Goal: Task Accomplishment & Management: Manage account settings

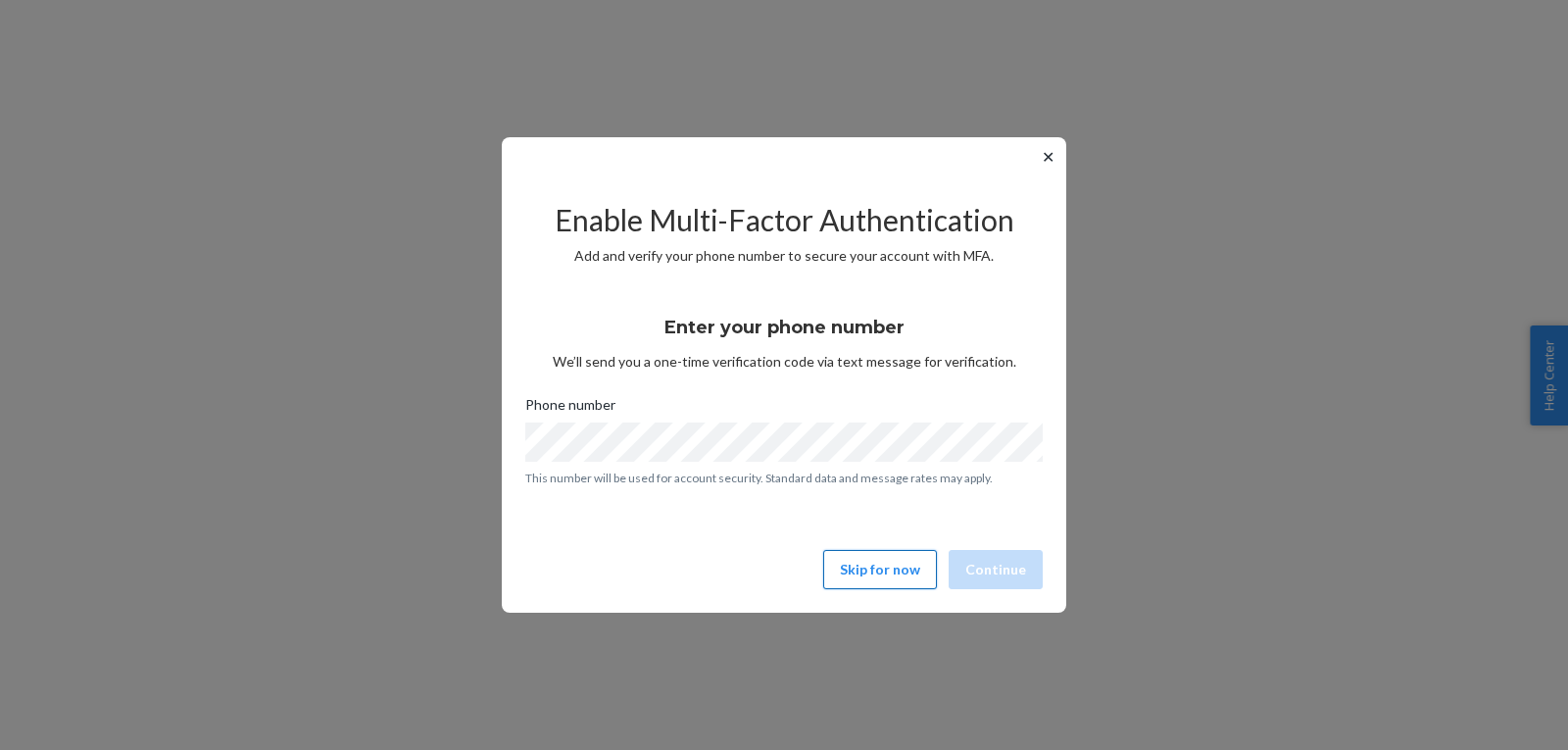
click at [874, 579] on button "Skip for now" at bounding box center [881, 569] width 113 height 39
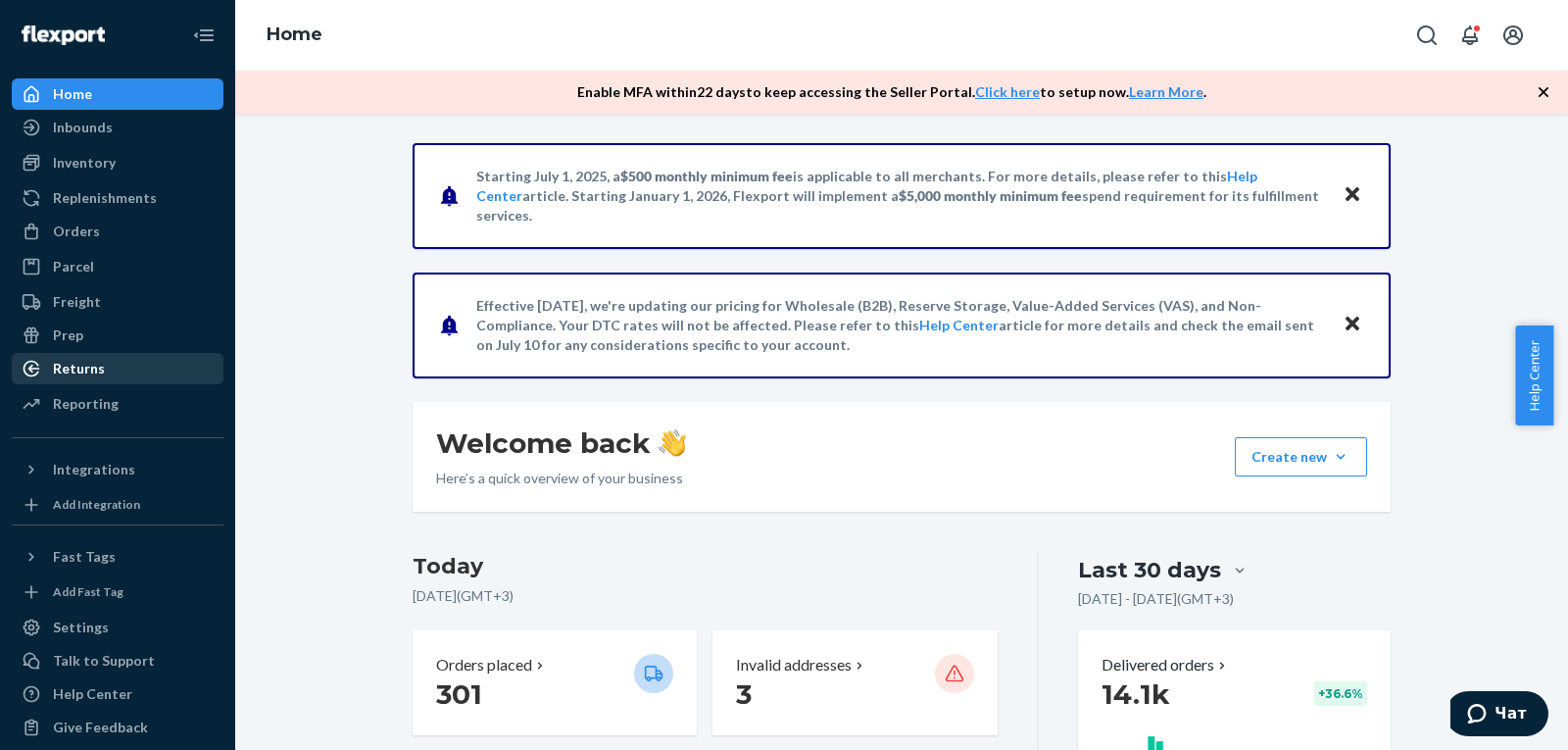
click at [85, 363] on div "Returns" at bounding box center [79, 369] width 52 height 20
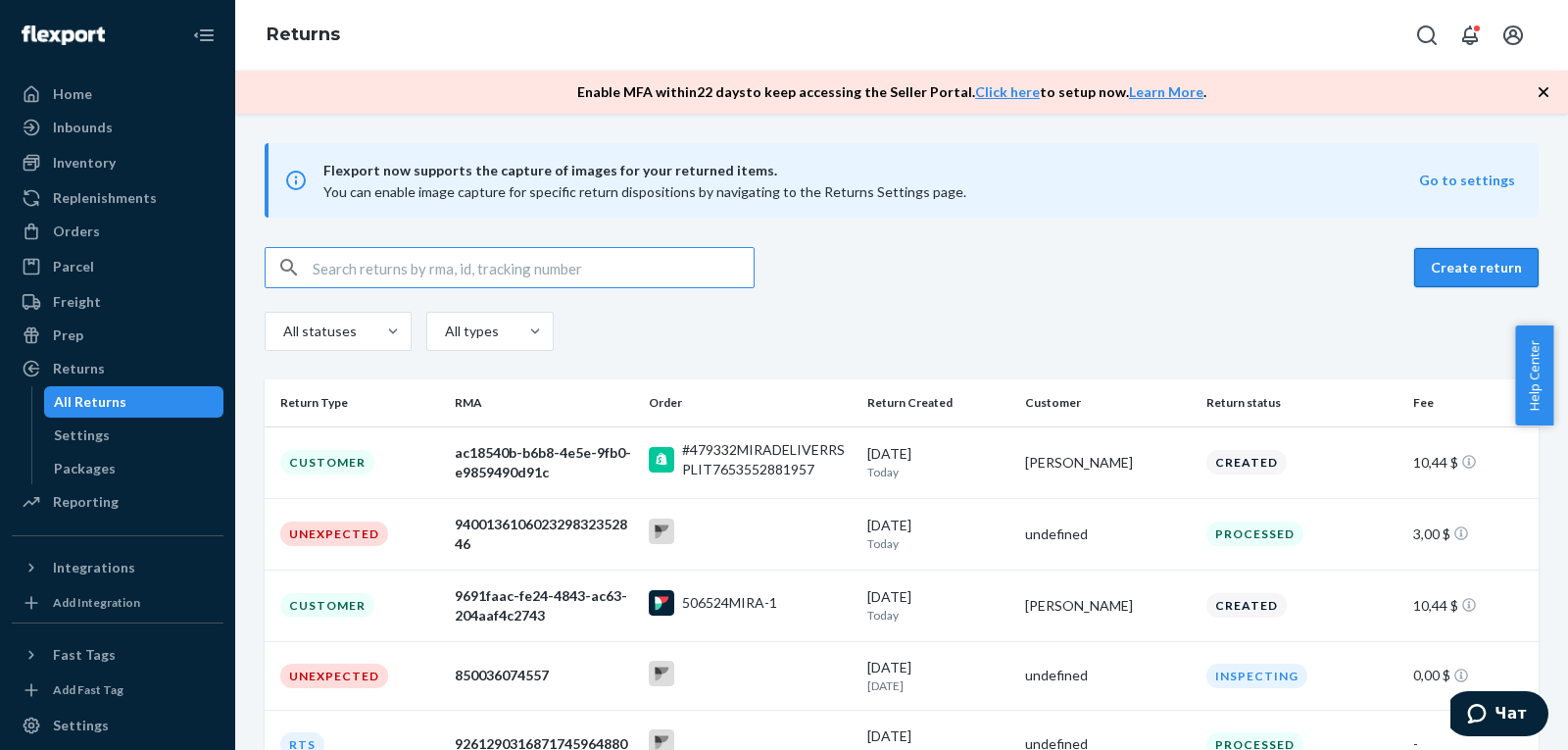
click at [1443, 256] on button "Create return" at bounding box center [1476, 267] width 124 height 39
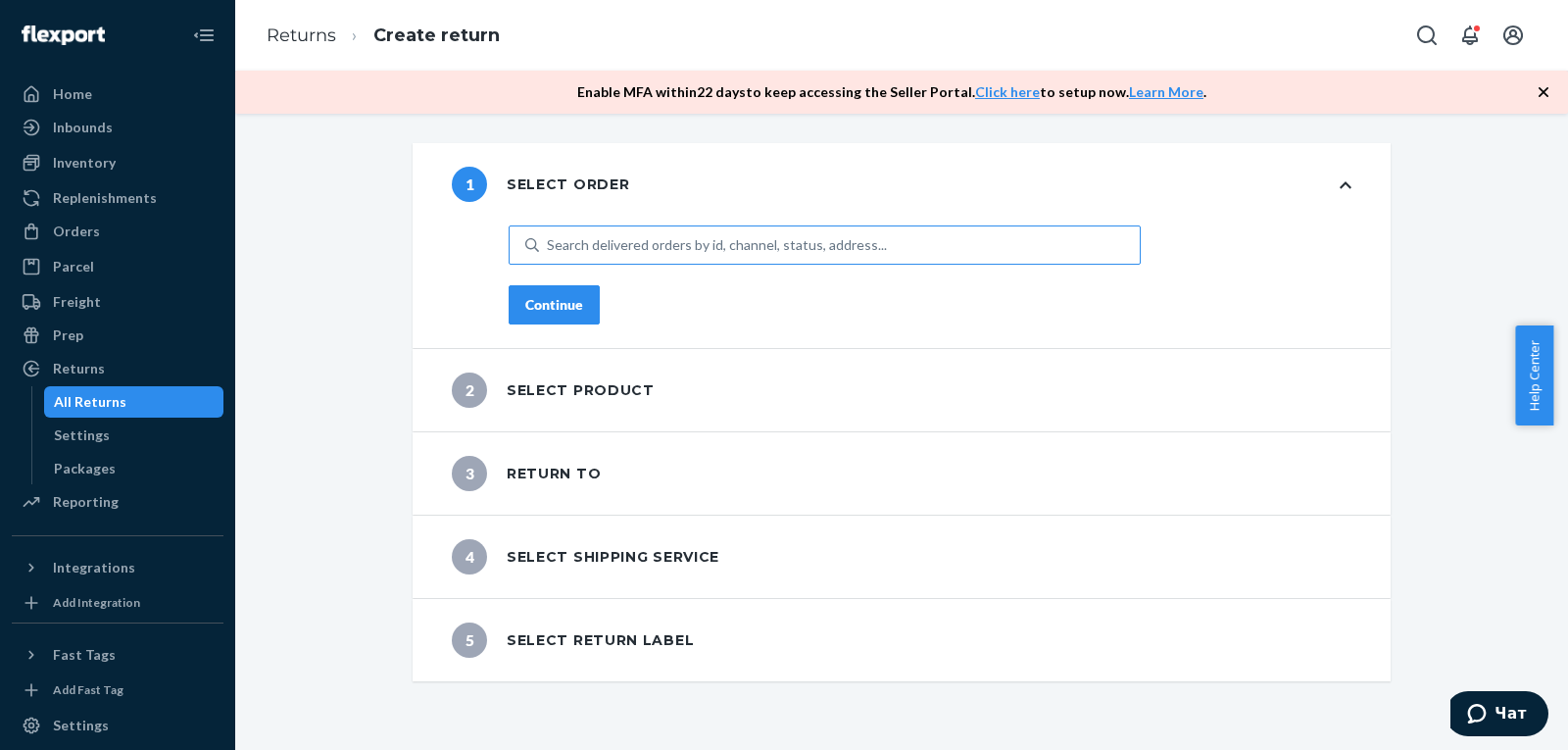
click at [627, 255] on div "Search delivered orders by id, channel, status, address..." at bounding box center [840, 245] width 601 height 35
click at [549, 255] on input "Search delivered orders by id, channel, status, address..." at bounding box center [548, 245] width 2 height 20
drag, startPoint x: 640, startPoint y: 222, endPoint x: 554, endPoint y: 240, distance: 87.9
drag, startPoint x: 554, startPoint y: 240, endPoint x: 538, endPoint y: 232, distance: 17.9
click at [539, 232] on div "Search delivered orders by id, channel, status, address..." at bounding box center [840, 245] width 601 height 35
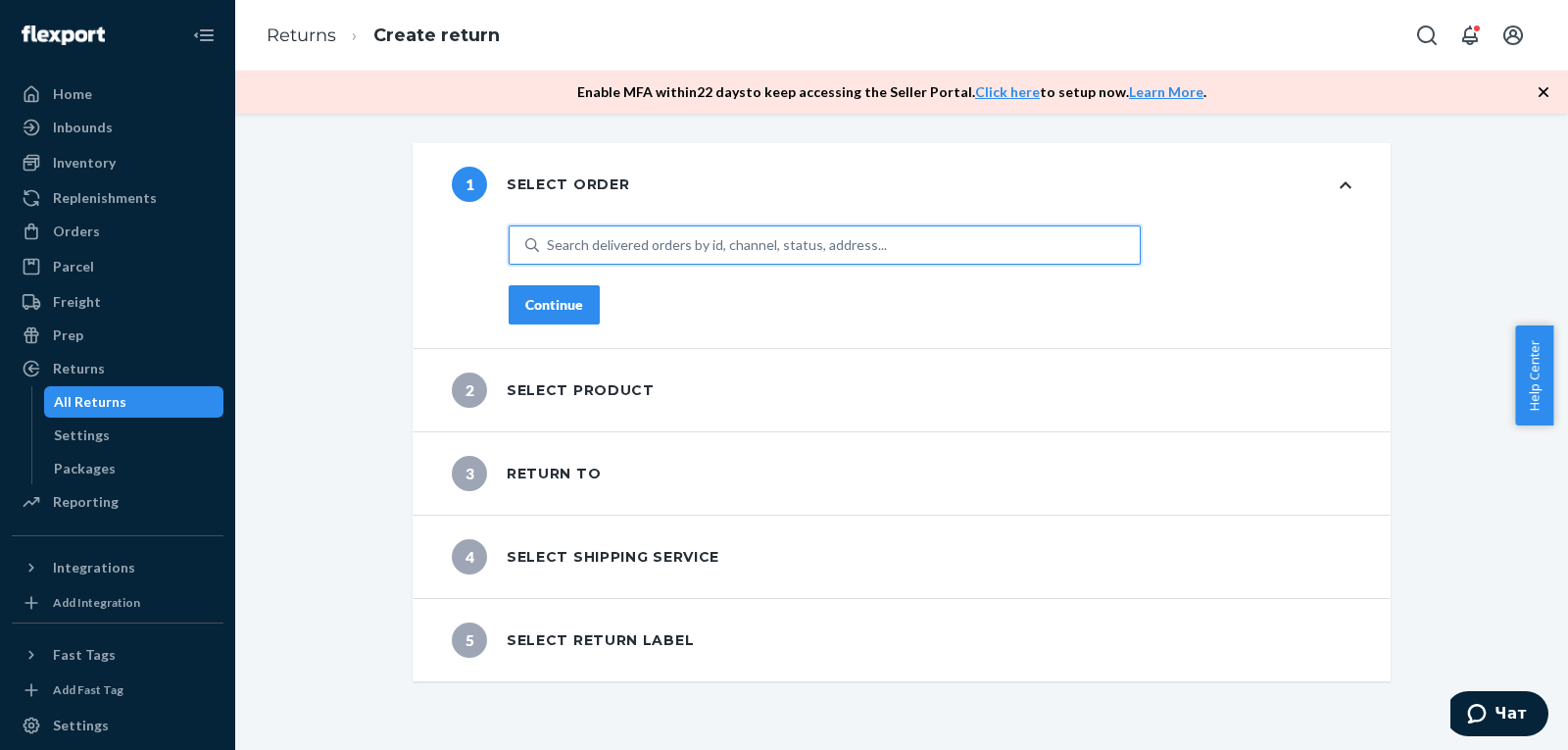
click at [547, 235] on input "0 results available. Use Up and Down to choose options, press Enter to select t…" at bounding box center [548, 245] width 2 height 20
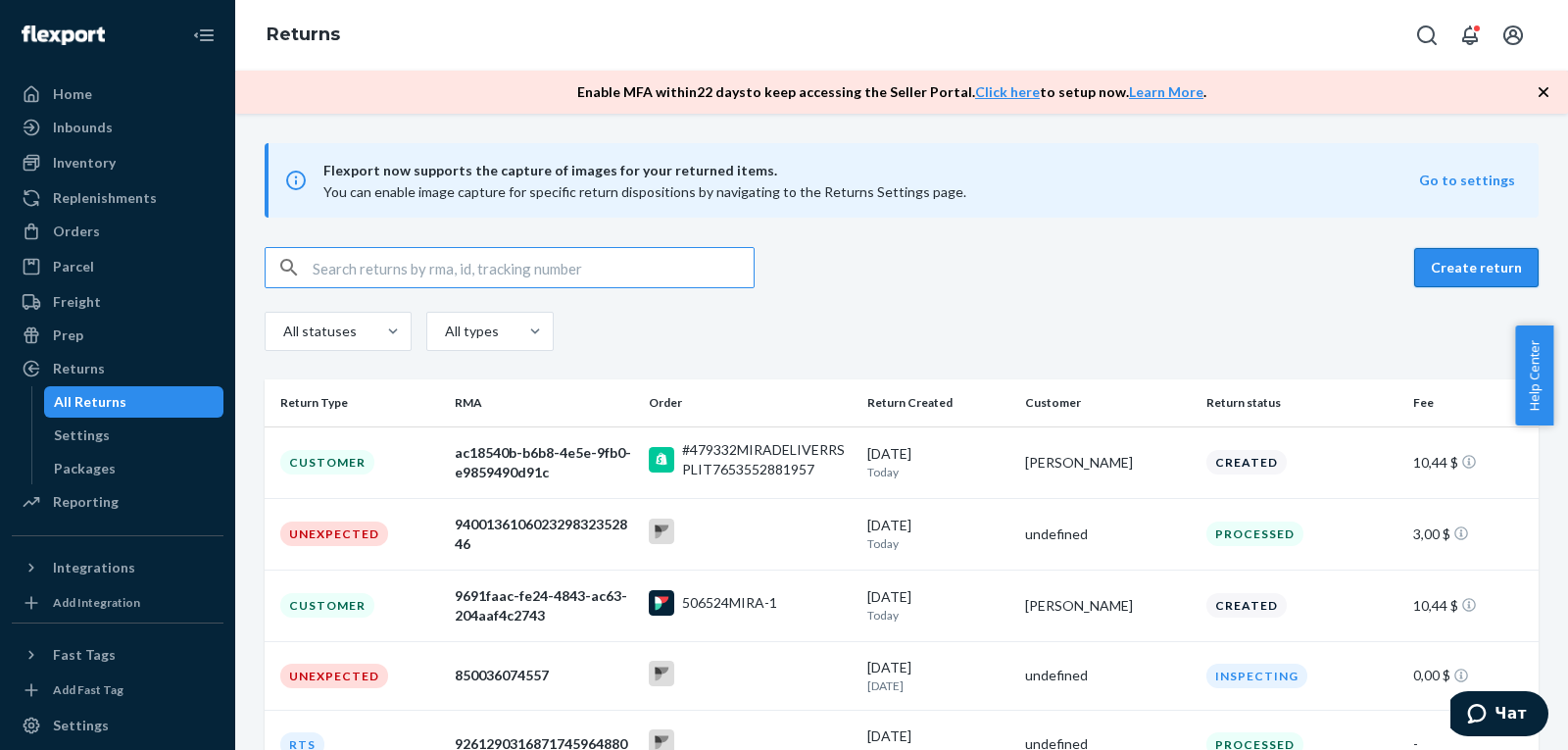
click at [1456, 278] on button "Create return" at bounding box center [1476, 267] width 124 height 39
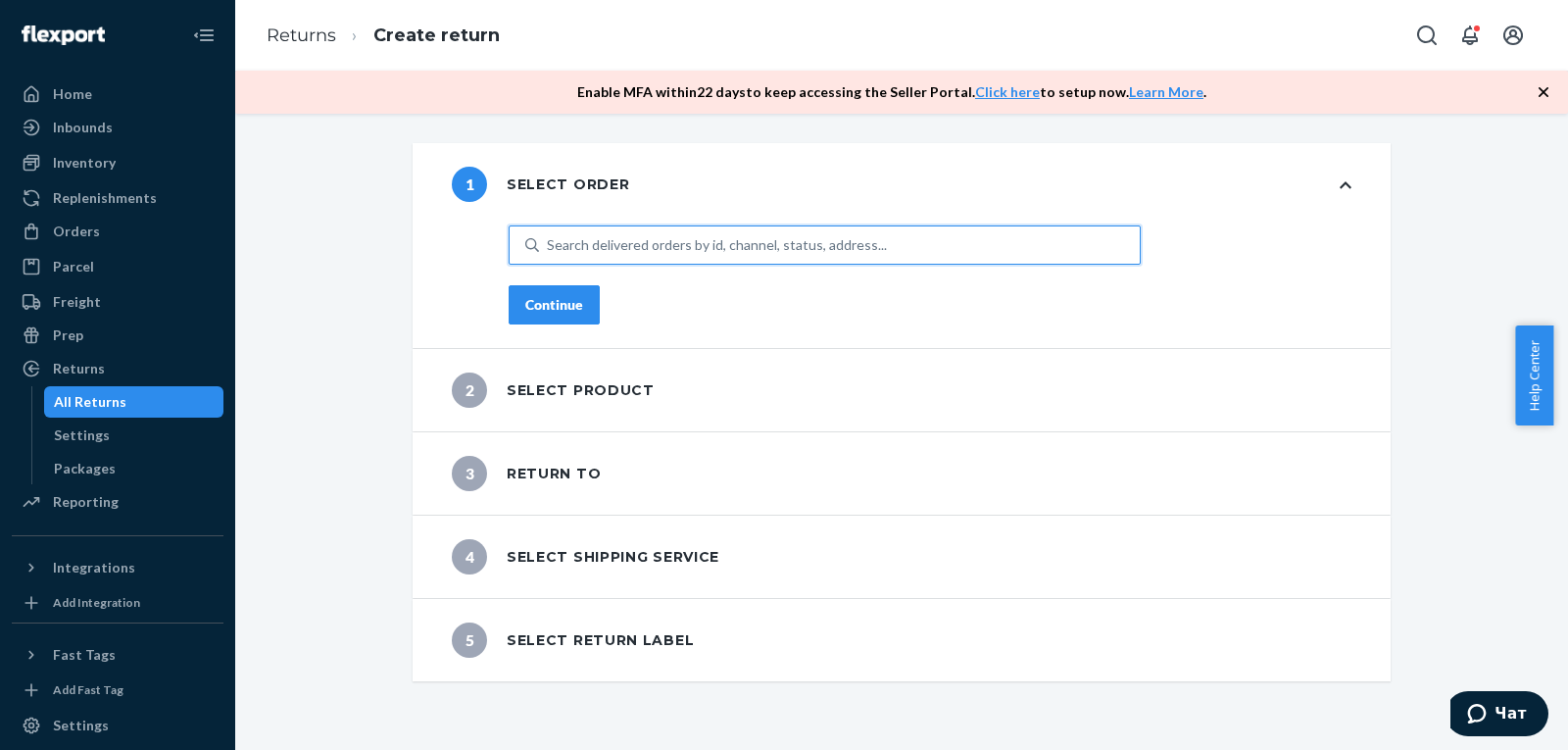
click at [636, 253] on div "Search delivered orders by id, channel, status, address..." at bounding box center [717, 245] width 340 height 20
click at [549, 253] on input "0 results available. Use Up and Down to choose options, press Enter to select t…" at bounding box center [548, 245] width 2 height 20
paste input "#496199MIRA"
type input "#496199MIRA"
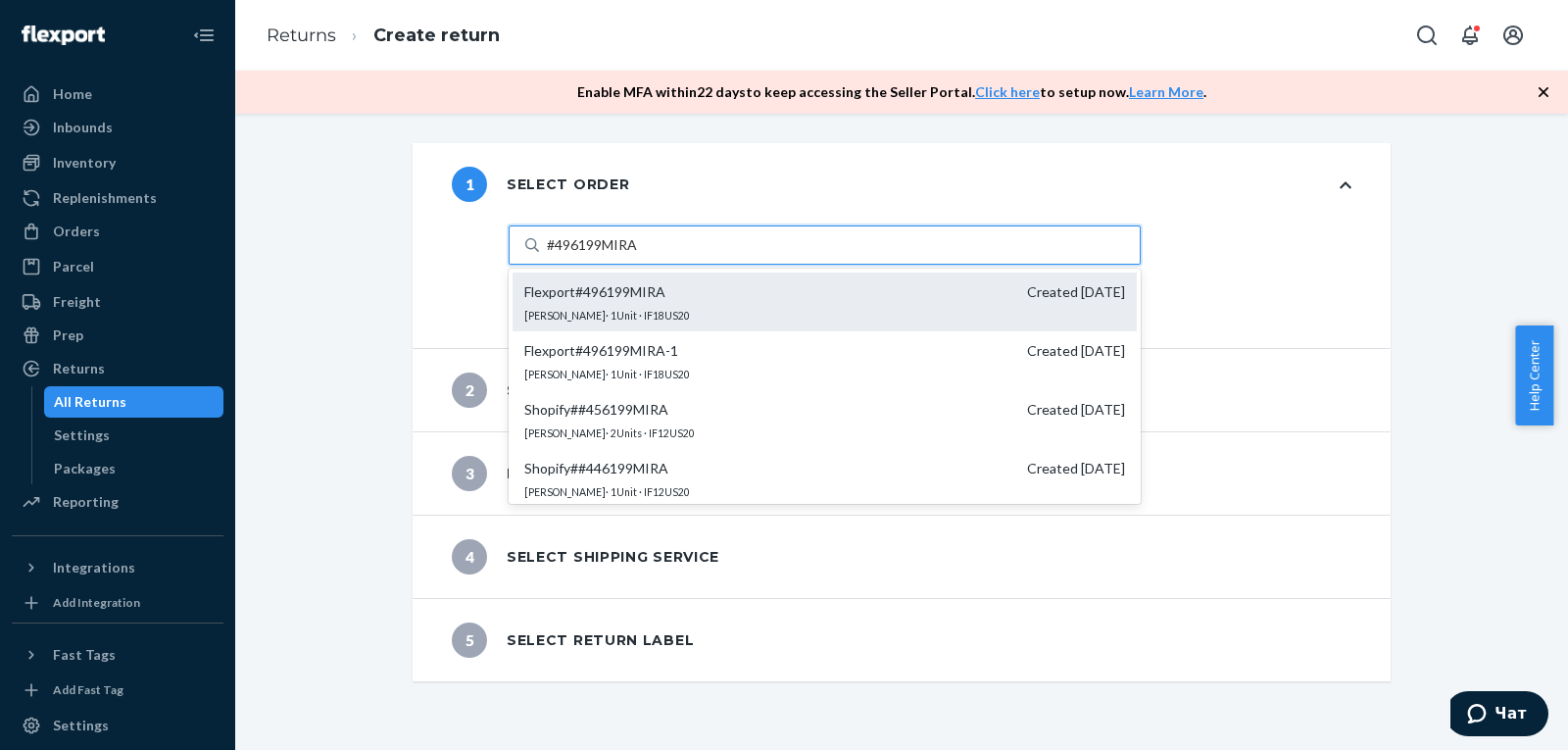
click at [758, 306] on div "Flexport # 496199MIRA Created 8/26/2025 Cat Liu · 1 Unit · IF18US20" at bounding box center [825, 301] width 625 height 59
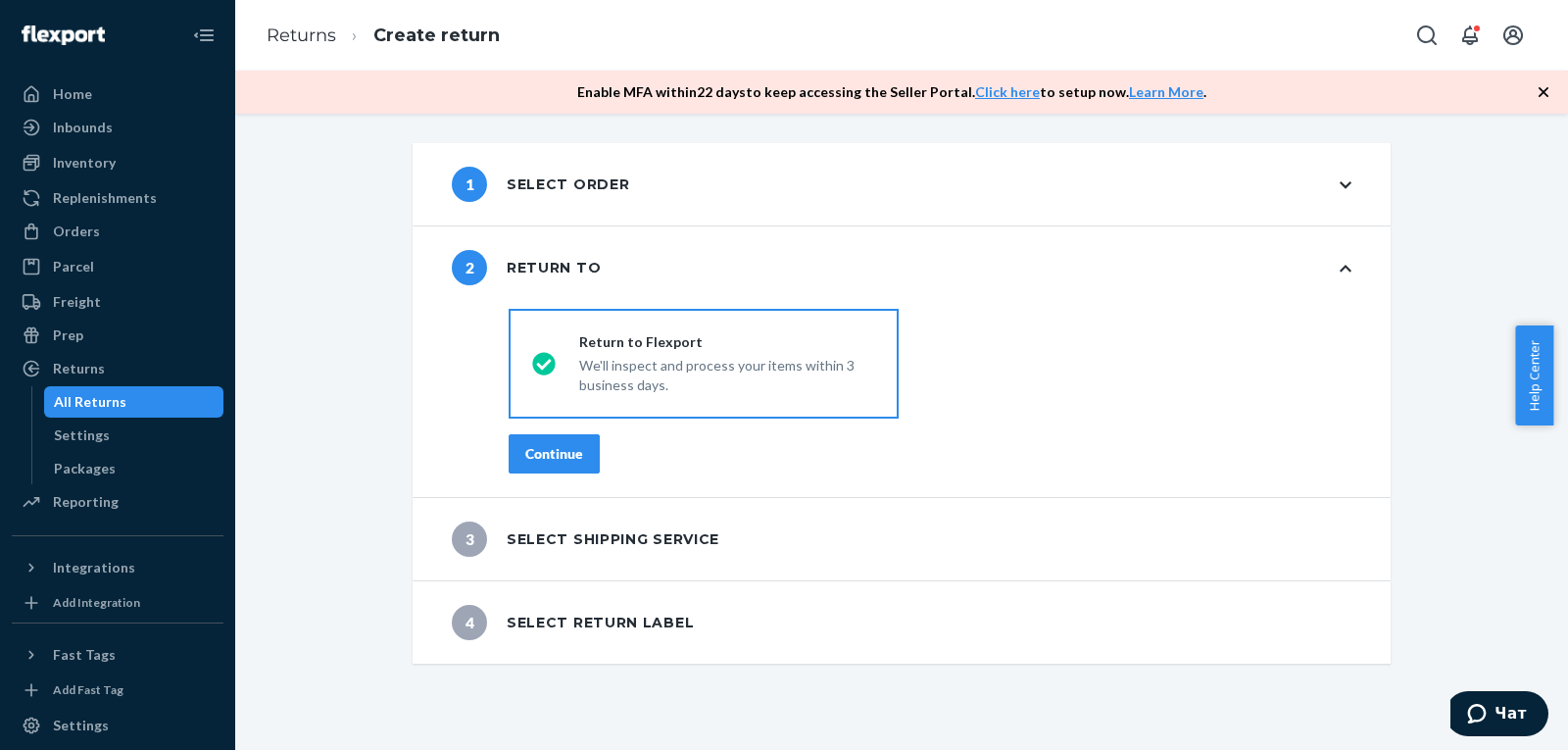
click at [567, 449] on div "Continue" at bounding box center [554, 454] width 58 height 20
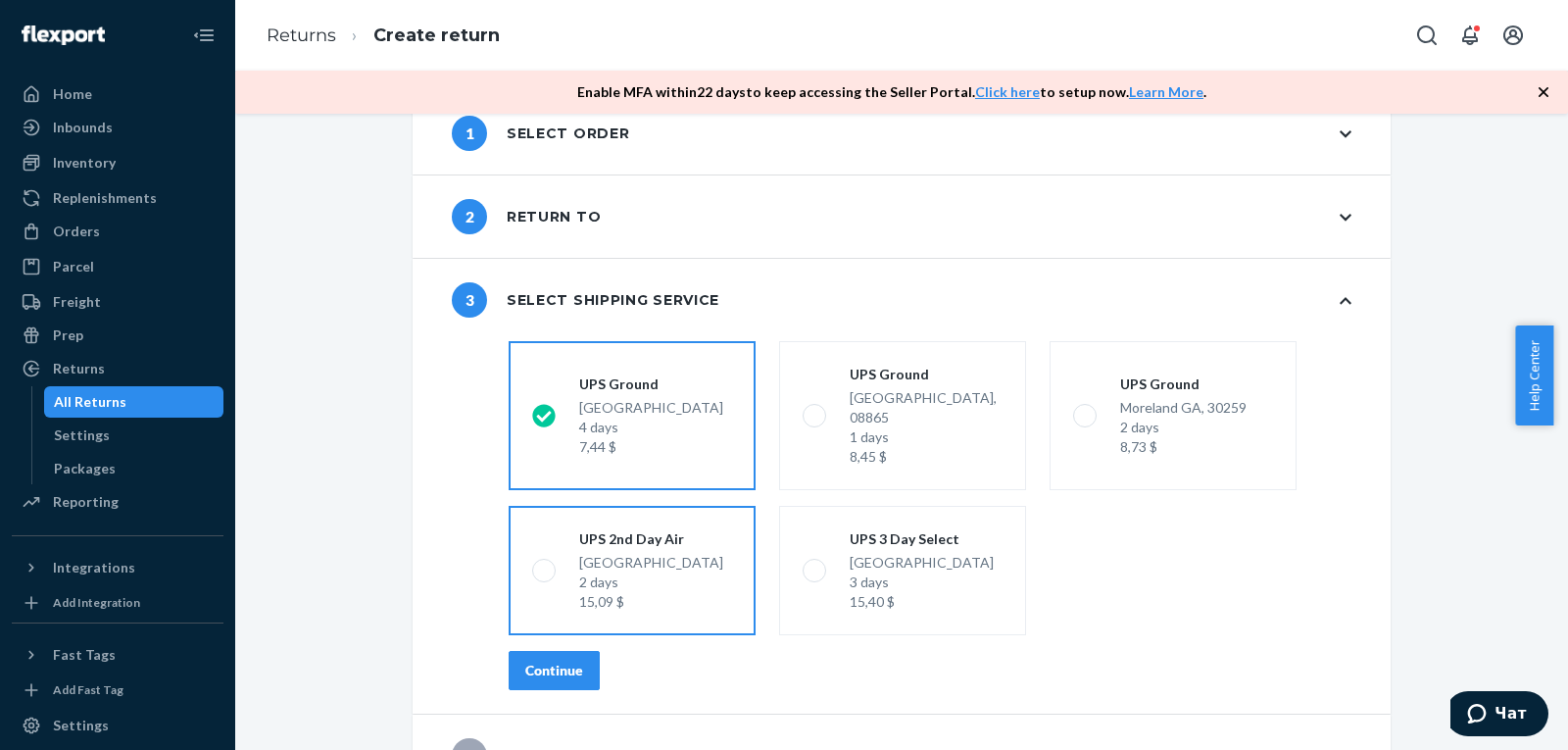
scroll to position [79, 0]
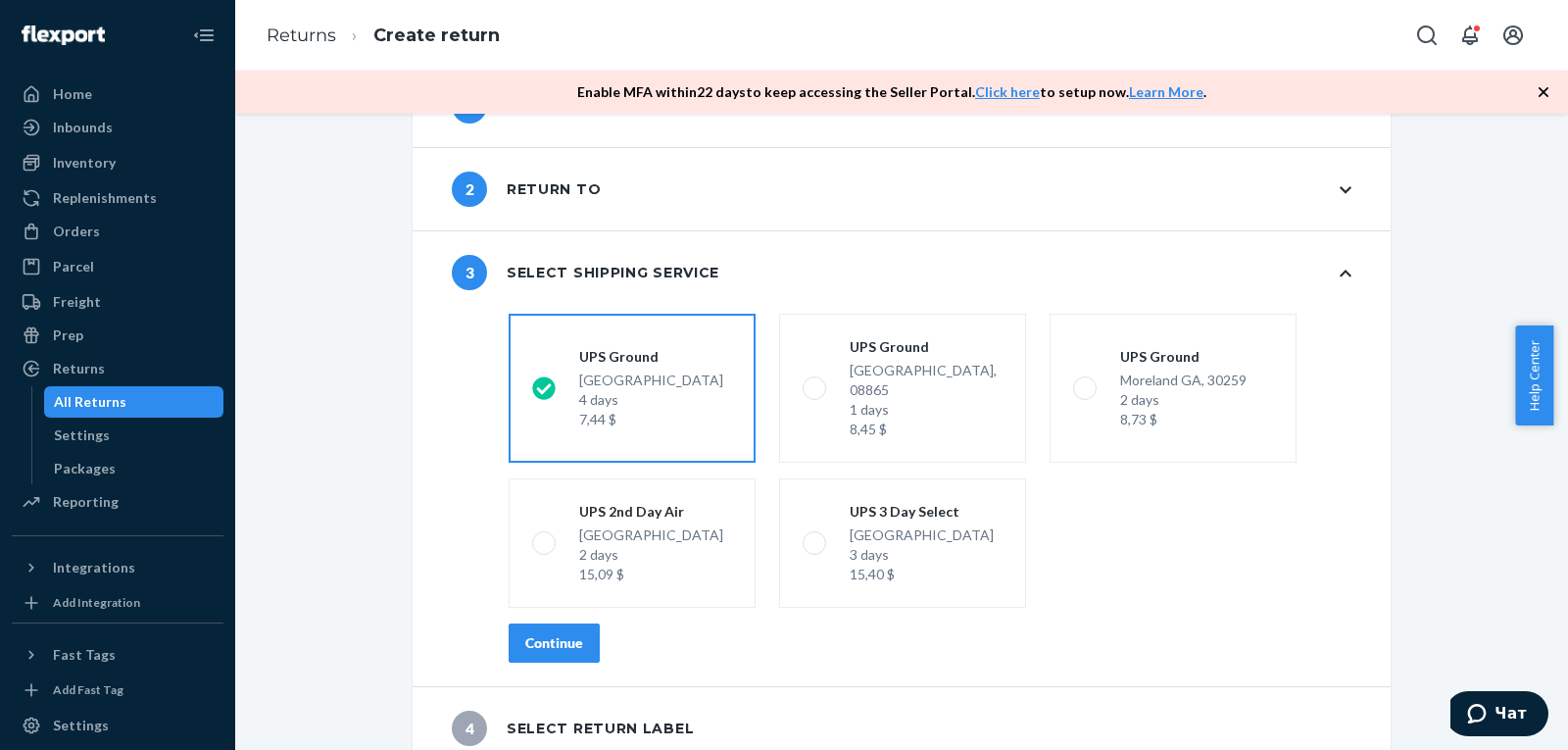
click at [576, 624] on button "Continue" at bounding box center [554, 643] width 92 height 39
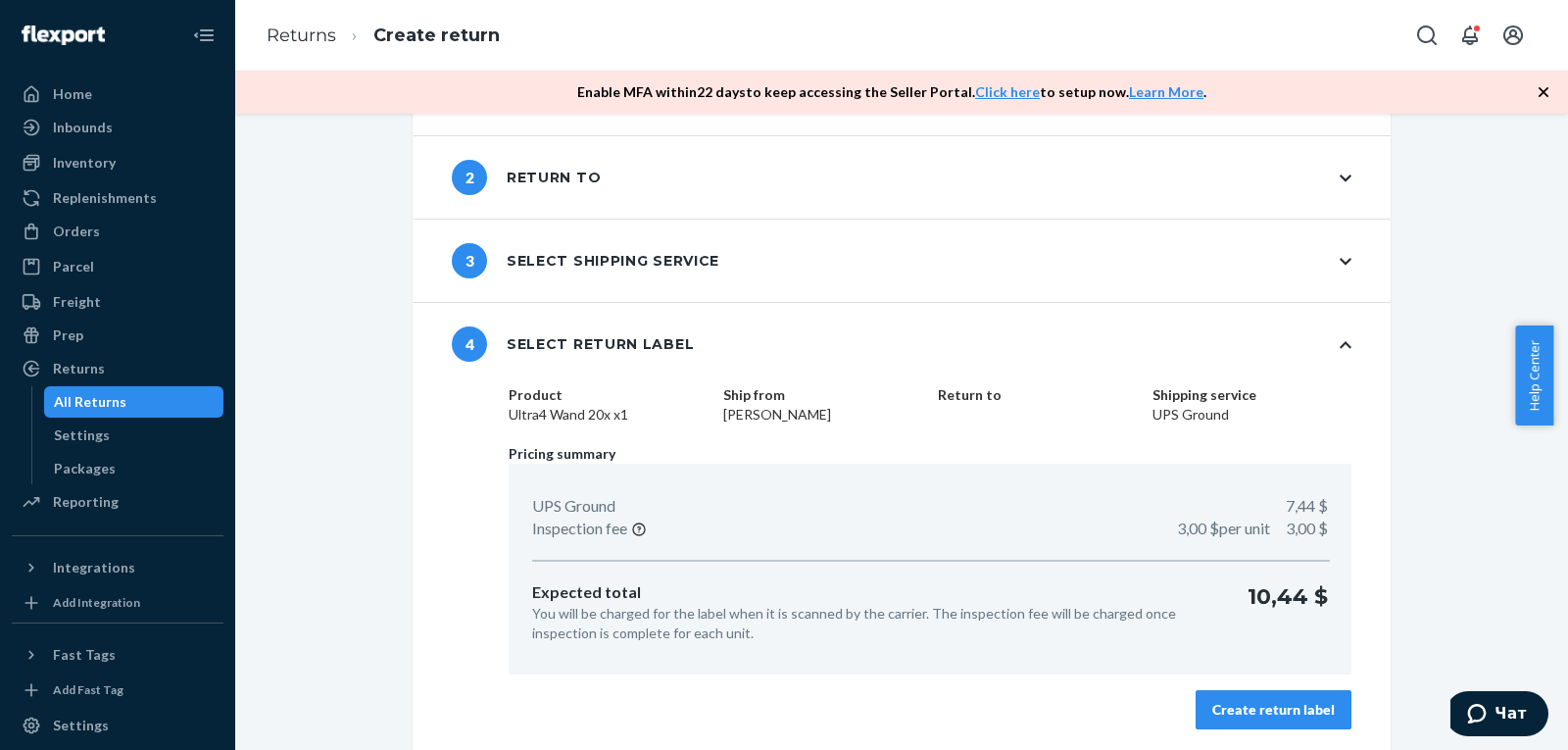
scroll to position [94, 0]
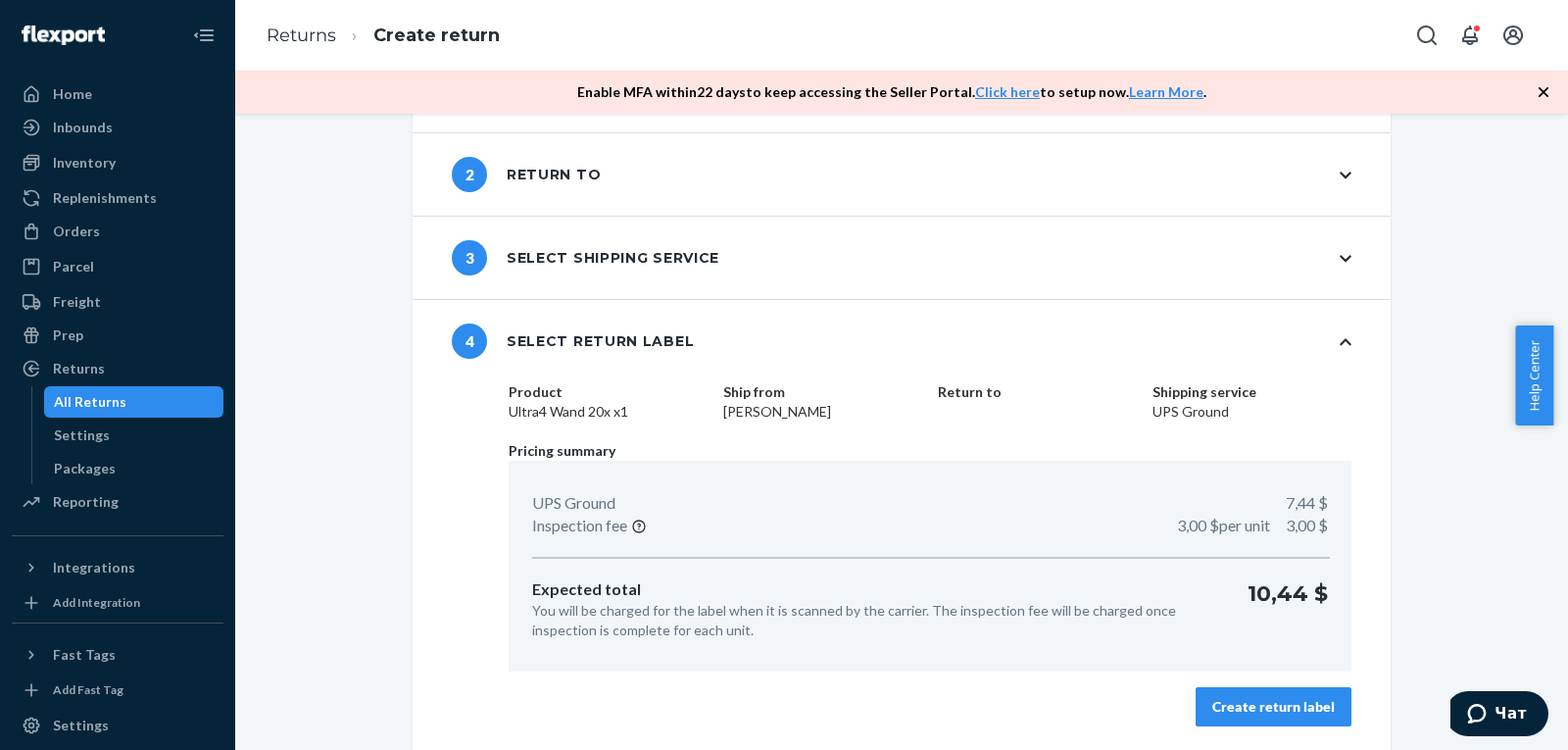
click at [1291, 708] on div "Create return label" at bounding box center [1274, 706] width 122 height 20
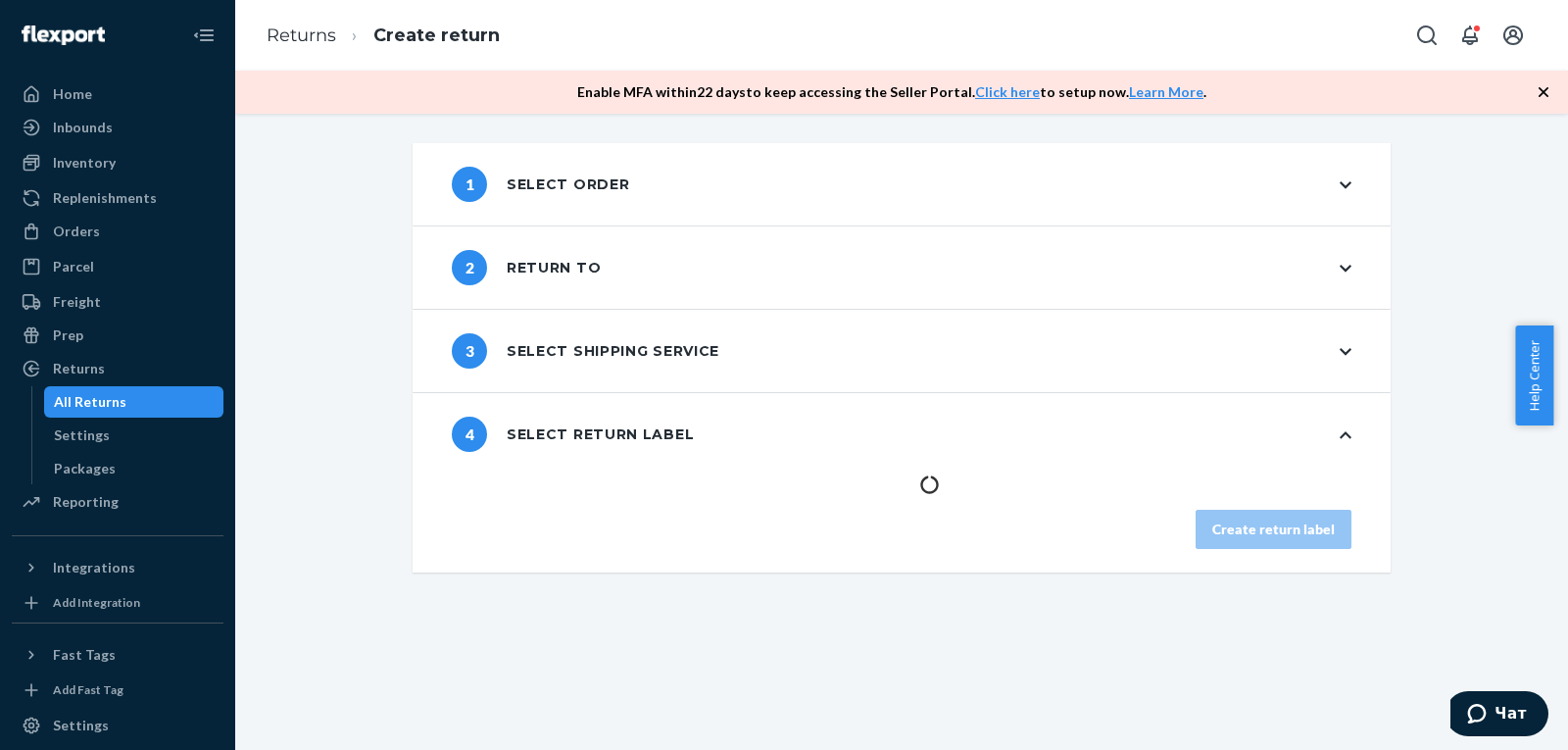
scroll to position [0, 0]
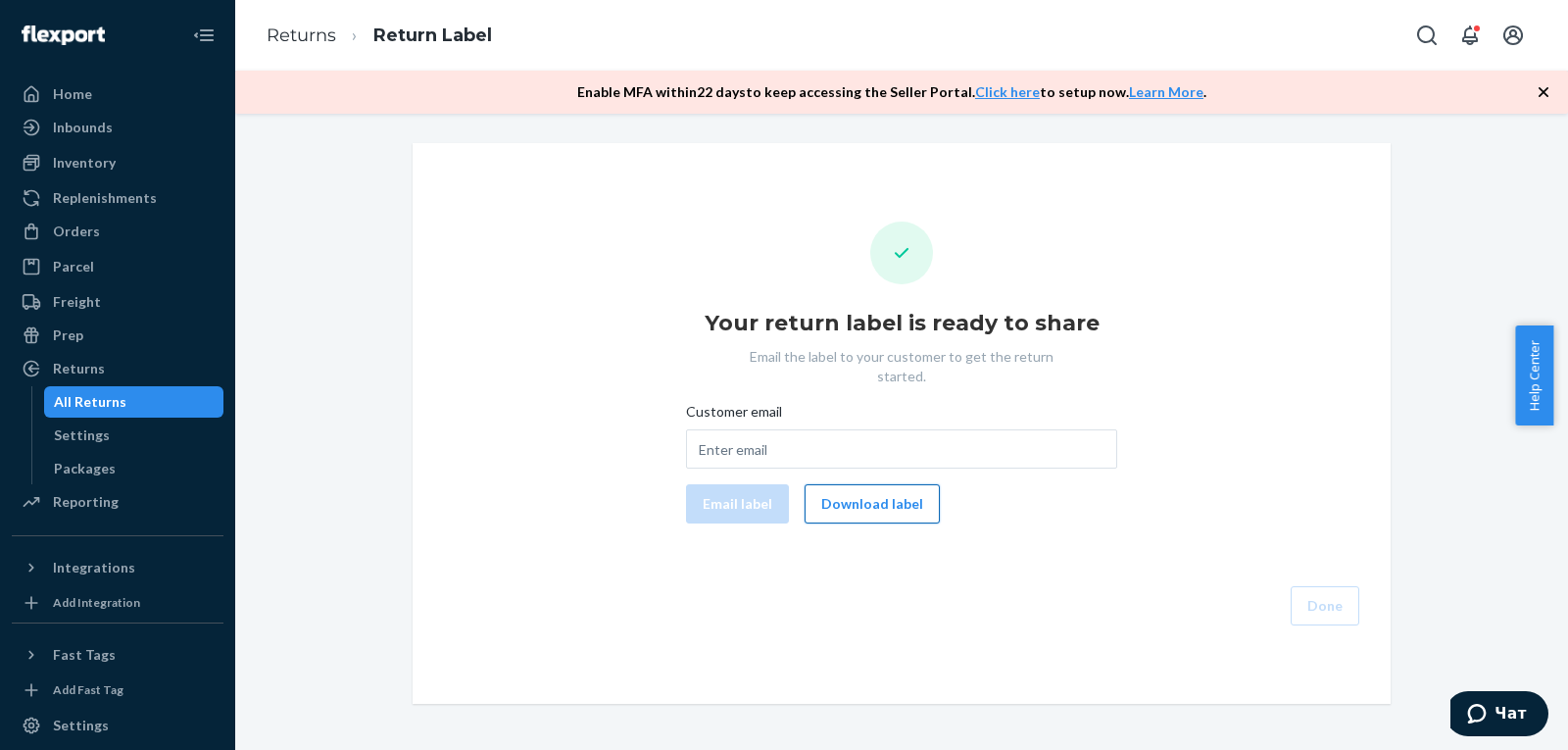
click at [882, 484] on button "Download label" at bounding box center [873, 503] width 135 height 39
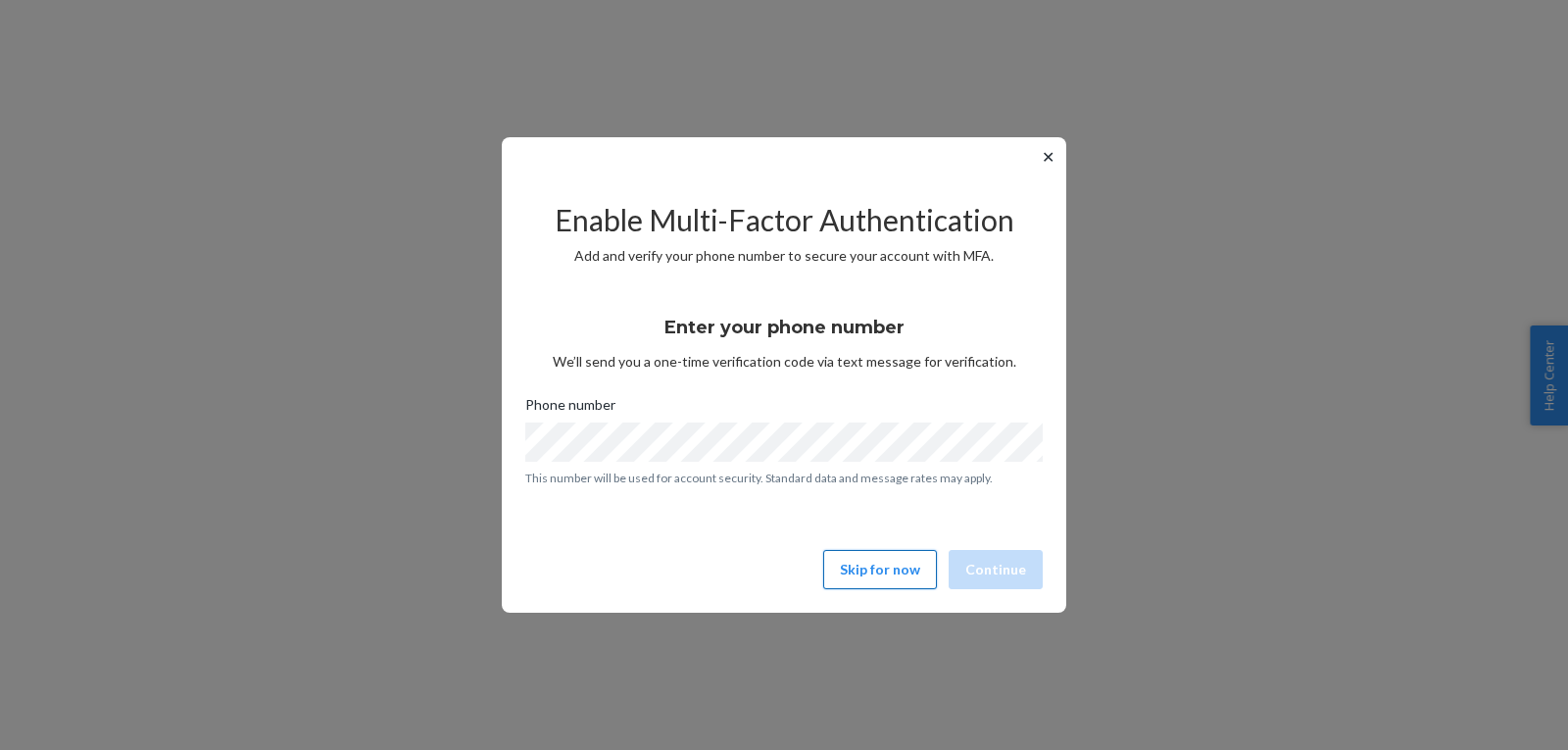
click at [884, 568] on button "Skip for now" at bounding box center [881, 569] width 113 height 39
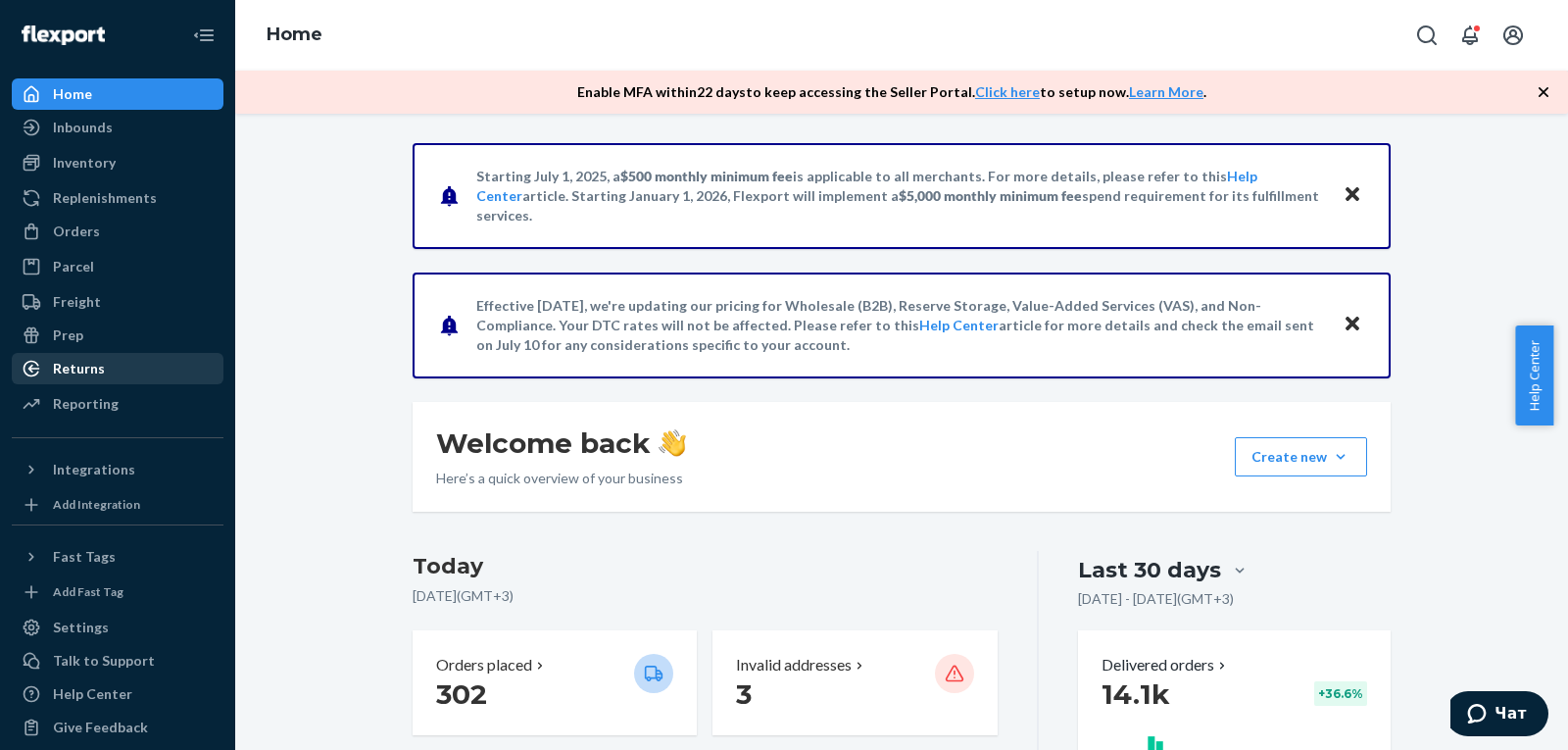
click at [93, 359] on div "Returns" at bounding box center [79, 369] width 52 height 20
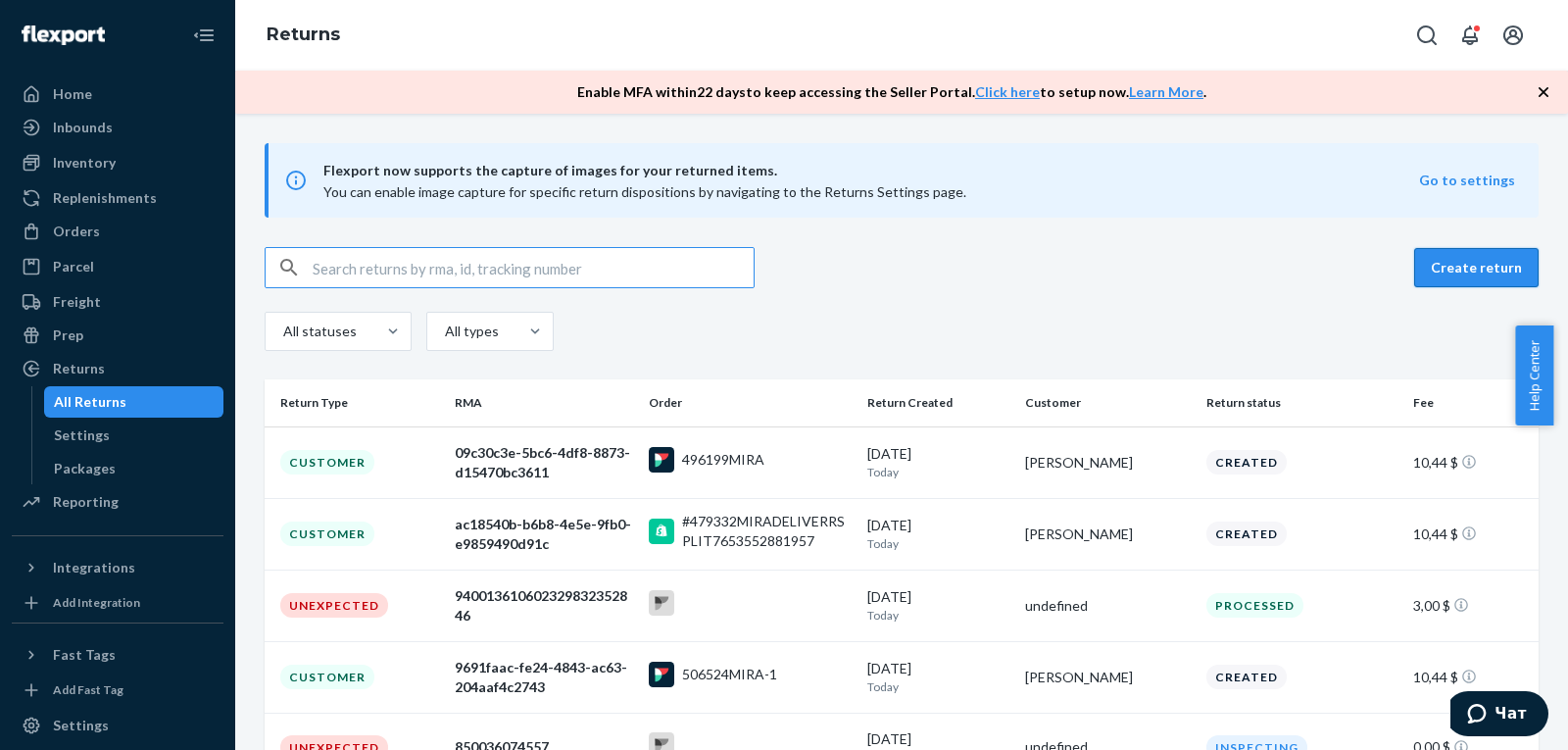
click at [1426, 256] on button "Create return" at bounding box center [1476, 267] width 124 height 39
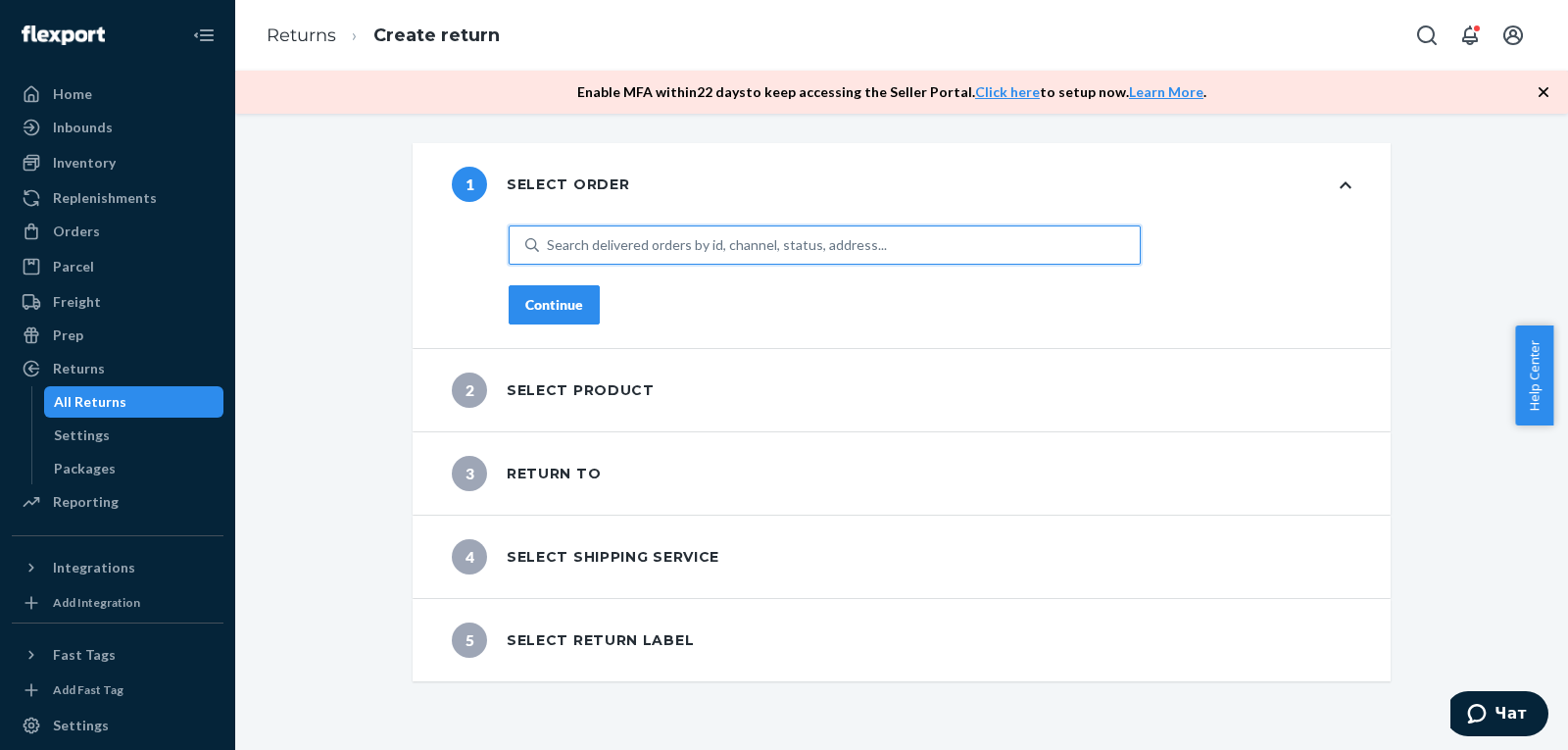
drag, startPoint x: 739, startPoint y: 264, endPoint x: 736, endPoint y: 244, distance: 20.2
click at [739, 263] on div "Search delivered orders by id, channel, status, address..." at bounding box center [824, 245] width 632 height 39
click at [549, 255] on input "0 results available. Use Up and Down to choose options, press Enter to select t…" at bounding box center [548, 245] width 2 height 20
drag, startPoint x: 734, startPoint y: 243, endPoint x: 593, endPoint y: 239, distance: 141.1
click at [593, 239] on div "Search delivered orders by id, channel, status, address..." at bounding box center [717, 245] width 340 height 20
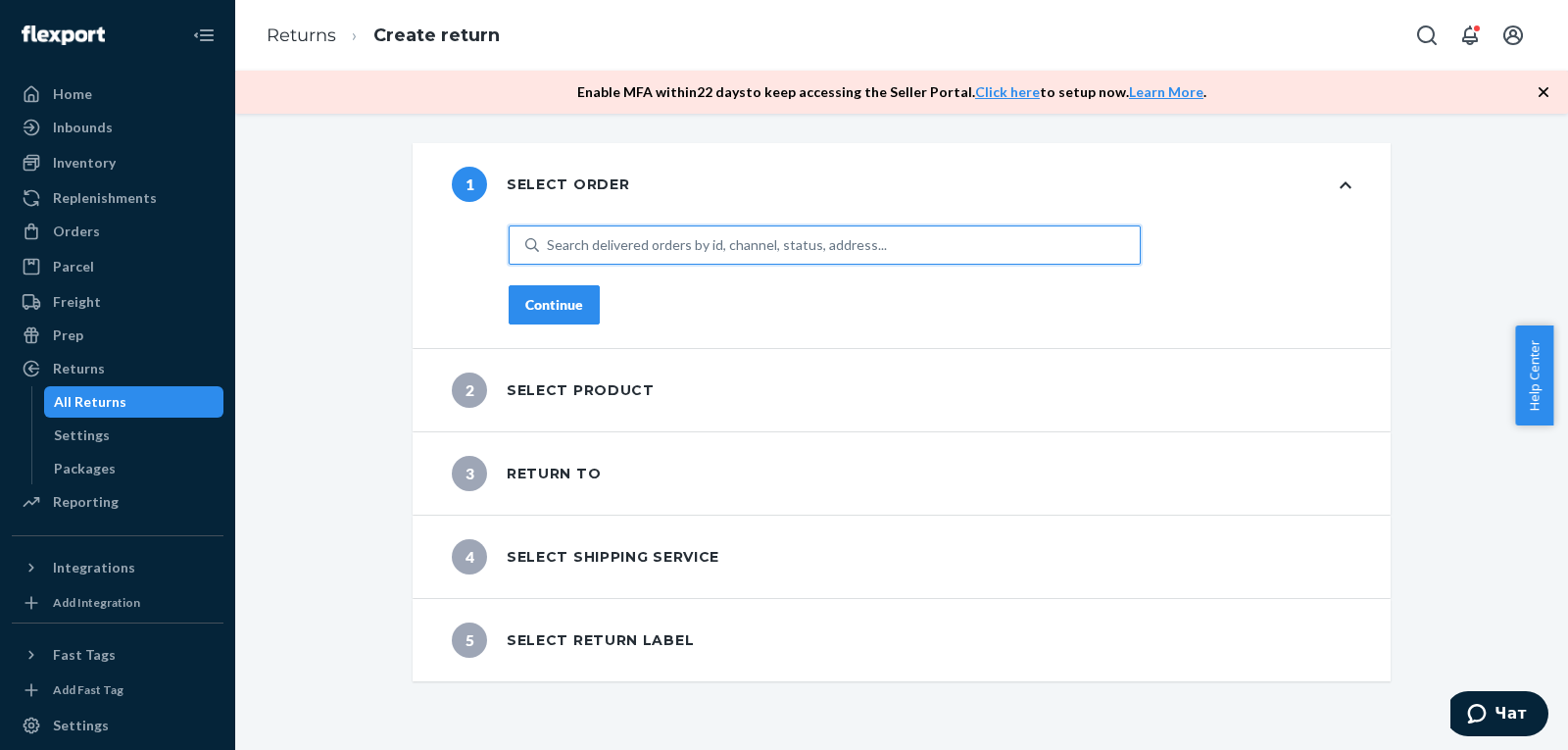
click at [549, 239] on input "0 results available. Use Up and Down to choose options, press Enter to select t…" at bounding box center [548, 245] width 2 height 20
paste input "#508629MIRA"
type input "#508629MIRA"
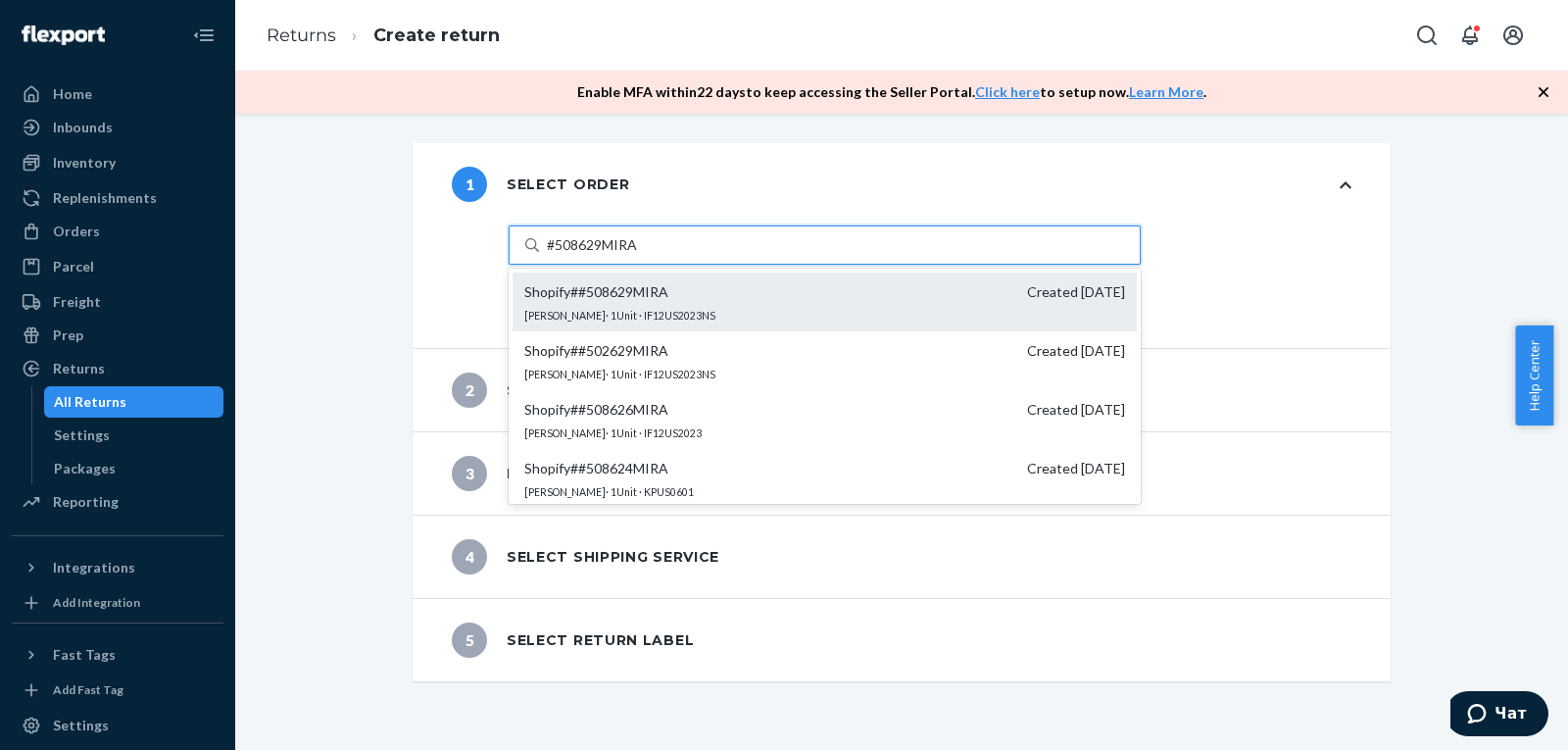
click at [677, 306] on div "Shopify # #508629MIRA Created 9/5/2025 Maria Eldridge · 1 Unit · IF12US2023NS" at bounding box center [825, 301] width 625 height 59
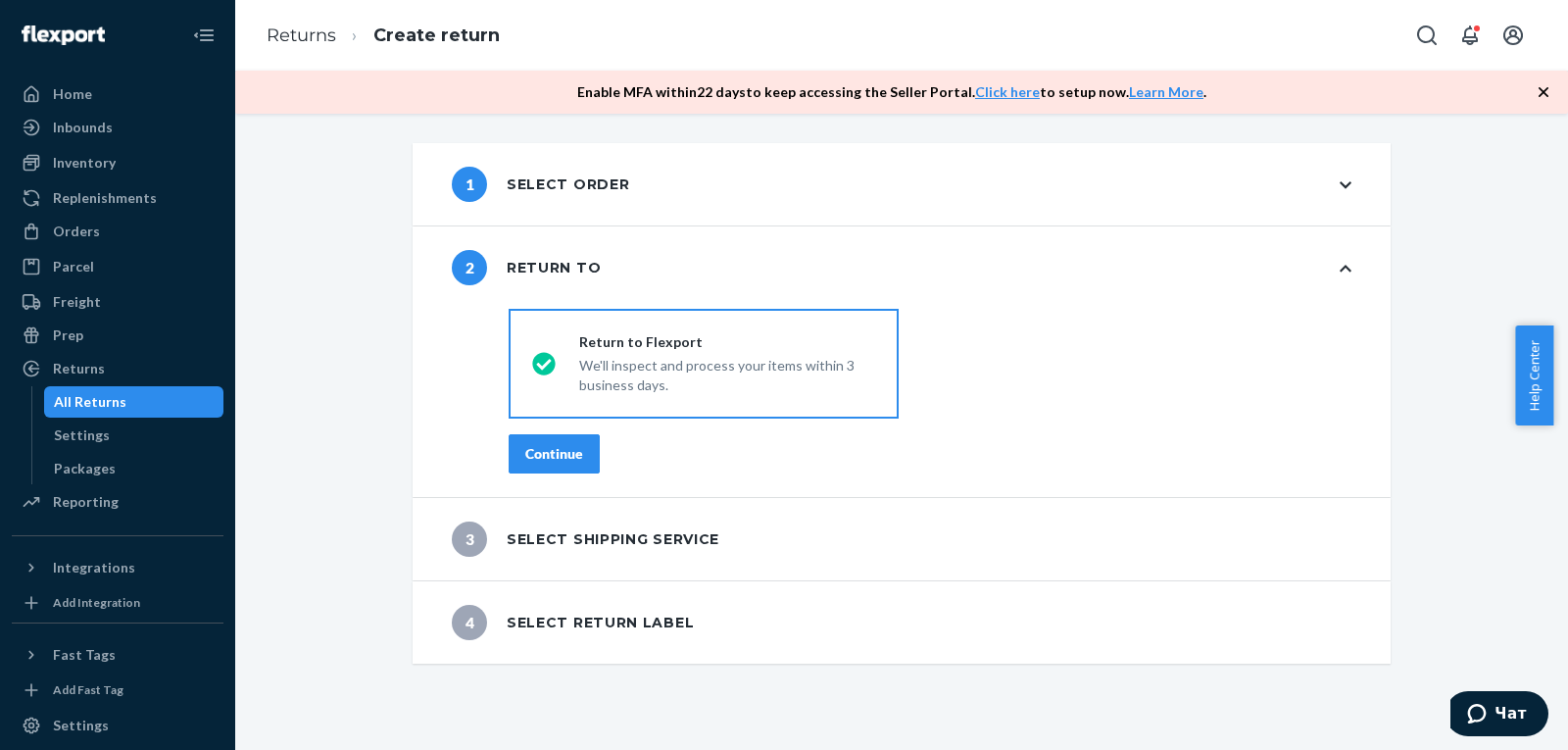
click at [561, 464] on button "Continue" at bounding box center [554, 453] width 92 height 39
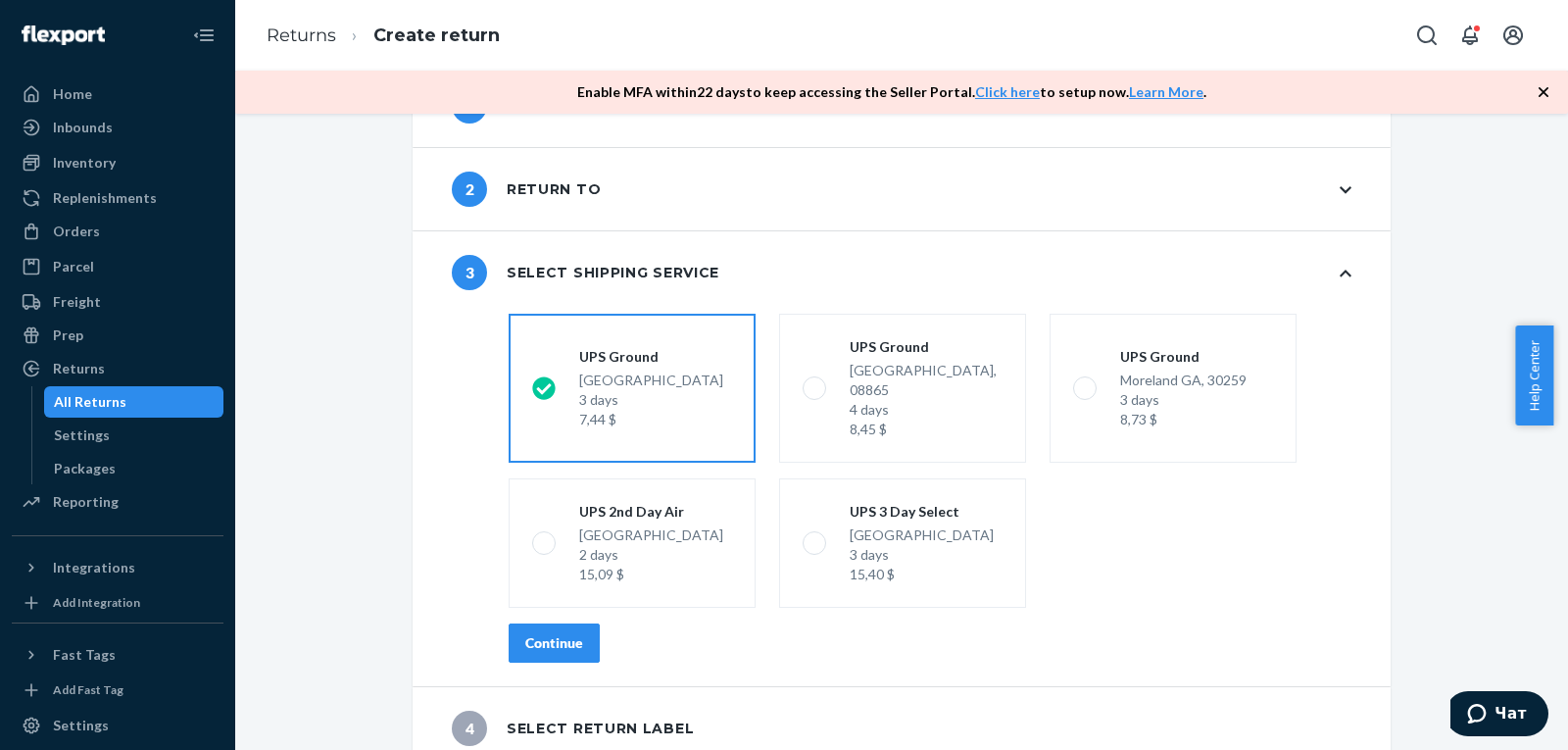
click at [573, 633] on div "Continue" at bounding box center [554, 643] width 58 height 20
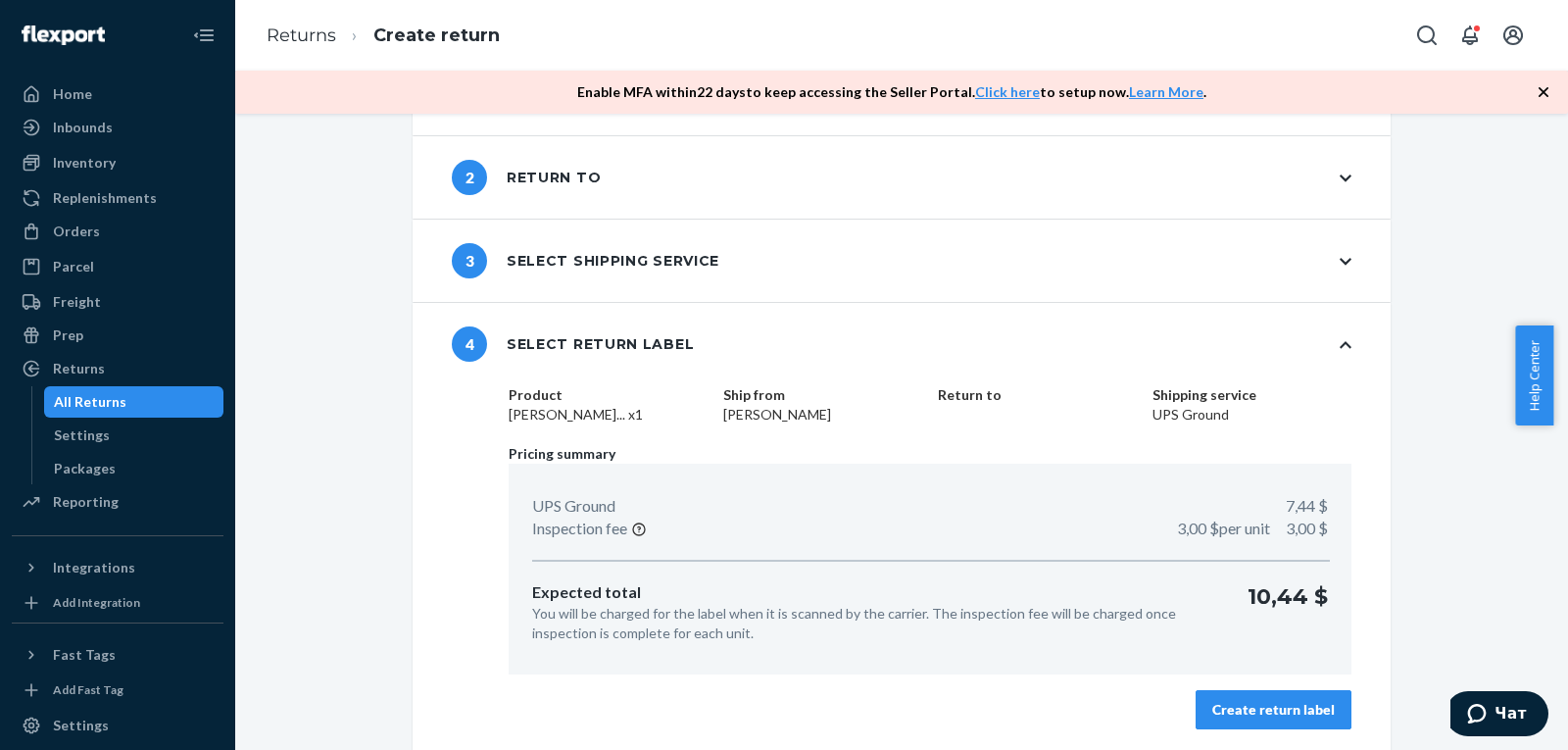
scroll to position [94, 0]
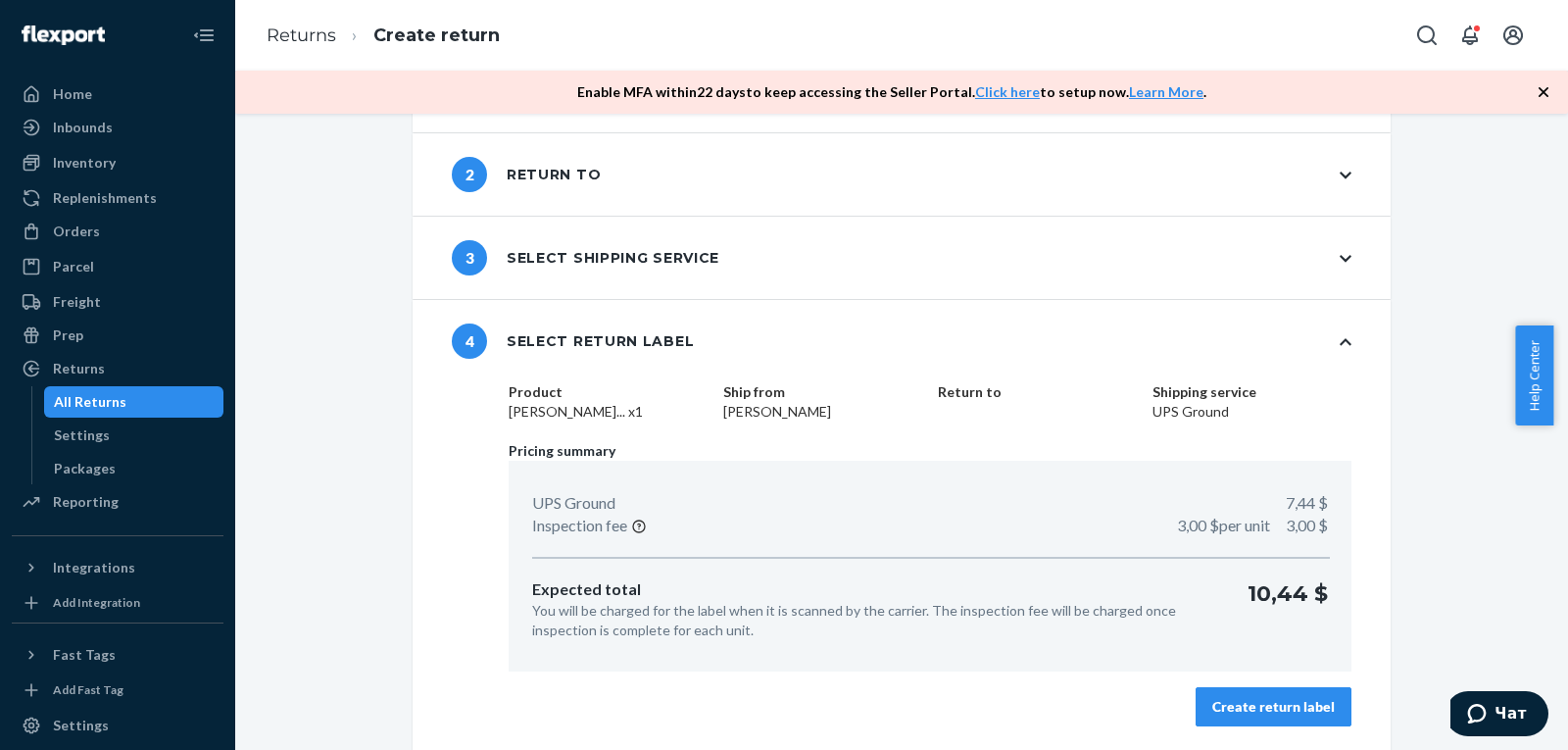
click at [1272, 705] on div "Create return label" at bounding box center [1274, 706] width 122 height 20
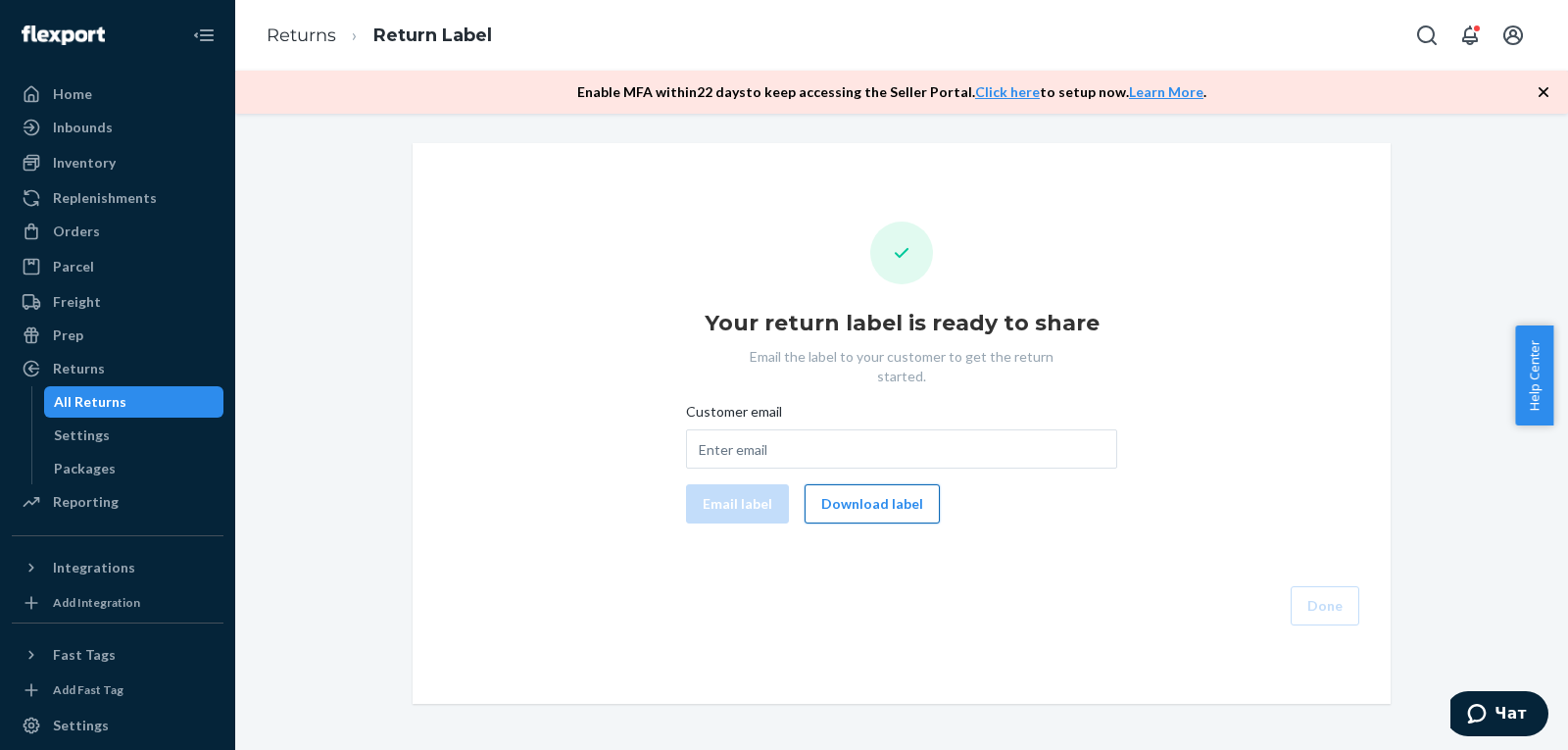
drag, startPoint x: 890, startPoint y: 486, endPoint x: 888, endPoint y: 469, distance: 17.1
click at [890, 485] on button "Download label" at bounding box center [873, 503] width 135 height 39
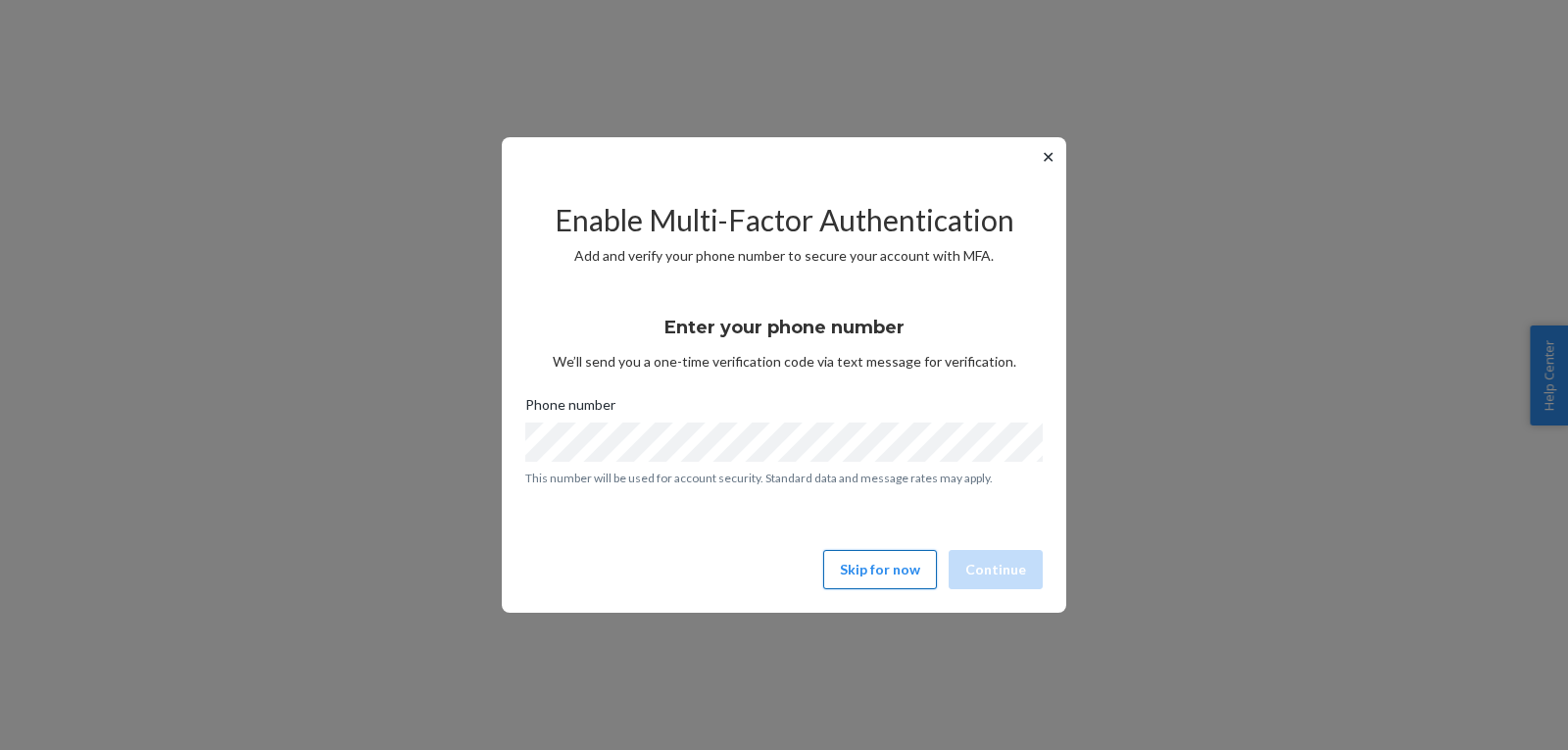
click at [895, 576] on button "Skip for now" at bounding box center [881, 569] width 113 height 39
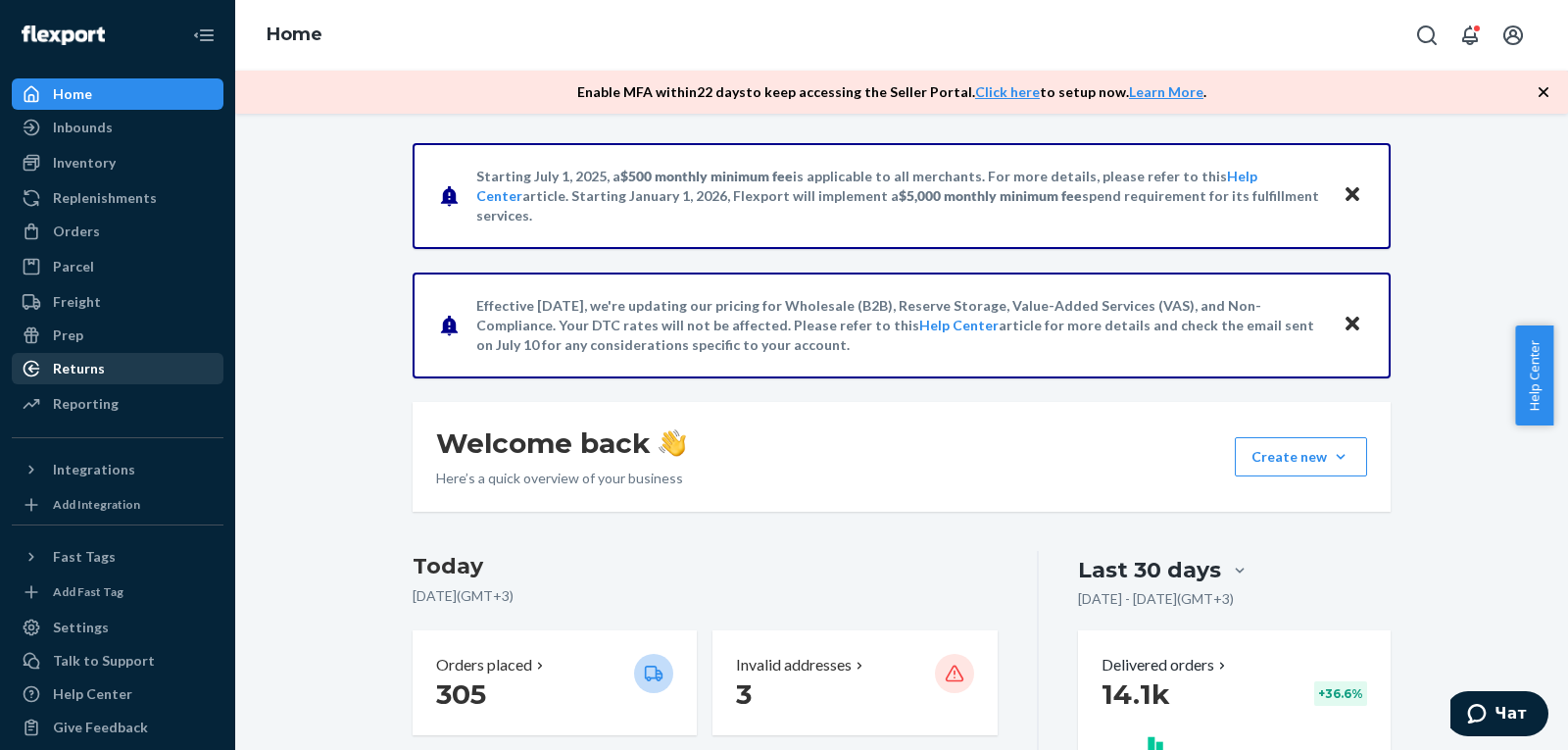
click at [98, 358] on div "Returns" at bounding box center [117, 369] width 208 height 28
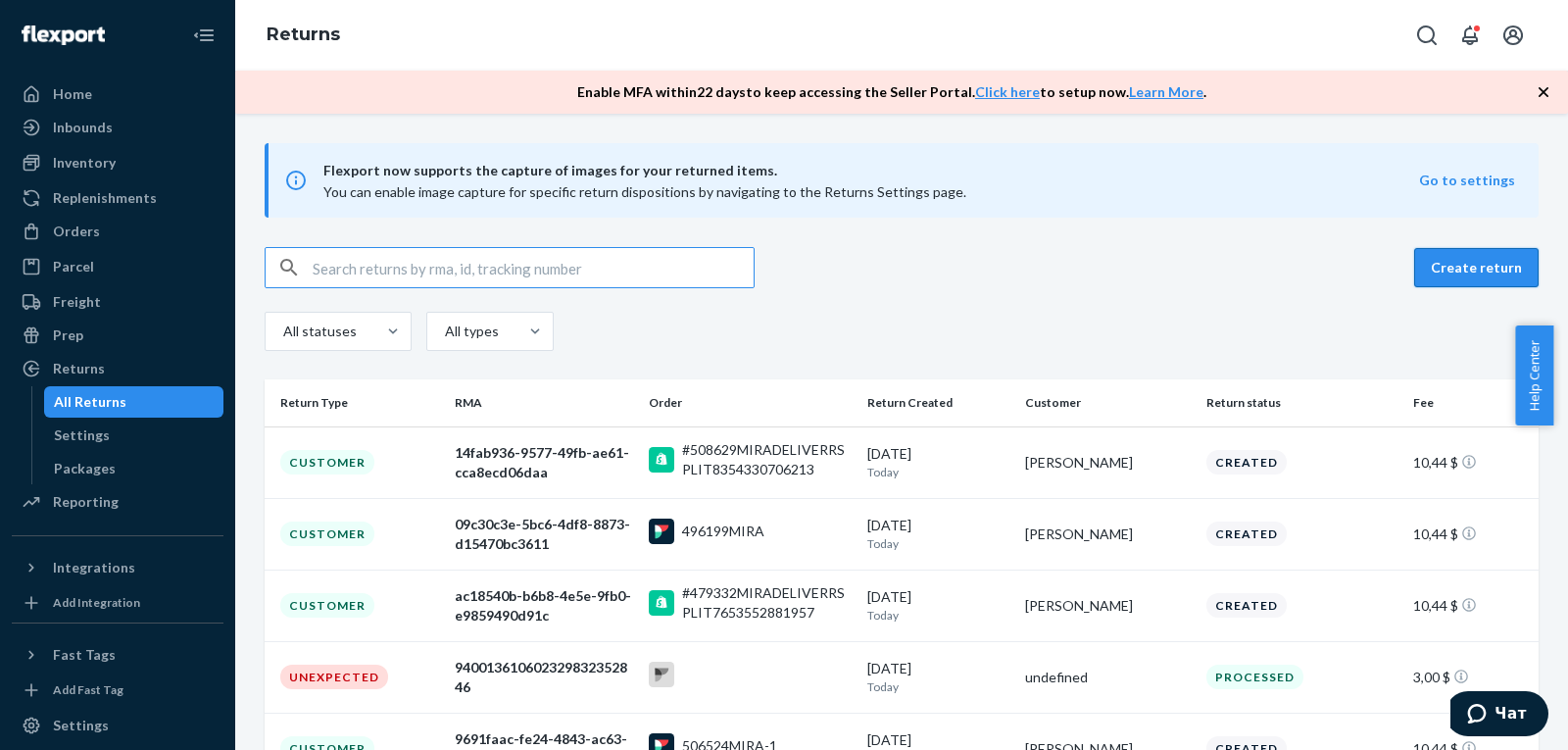
click at [1432, 284] on button "Create return" at bounding box center [1476, 267] width 124 height 39
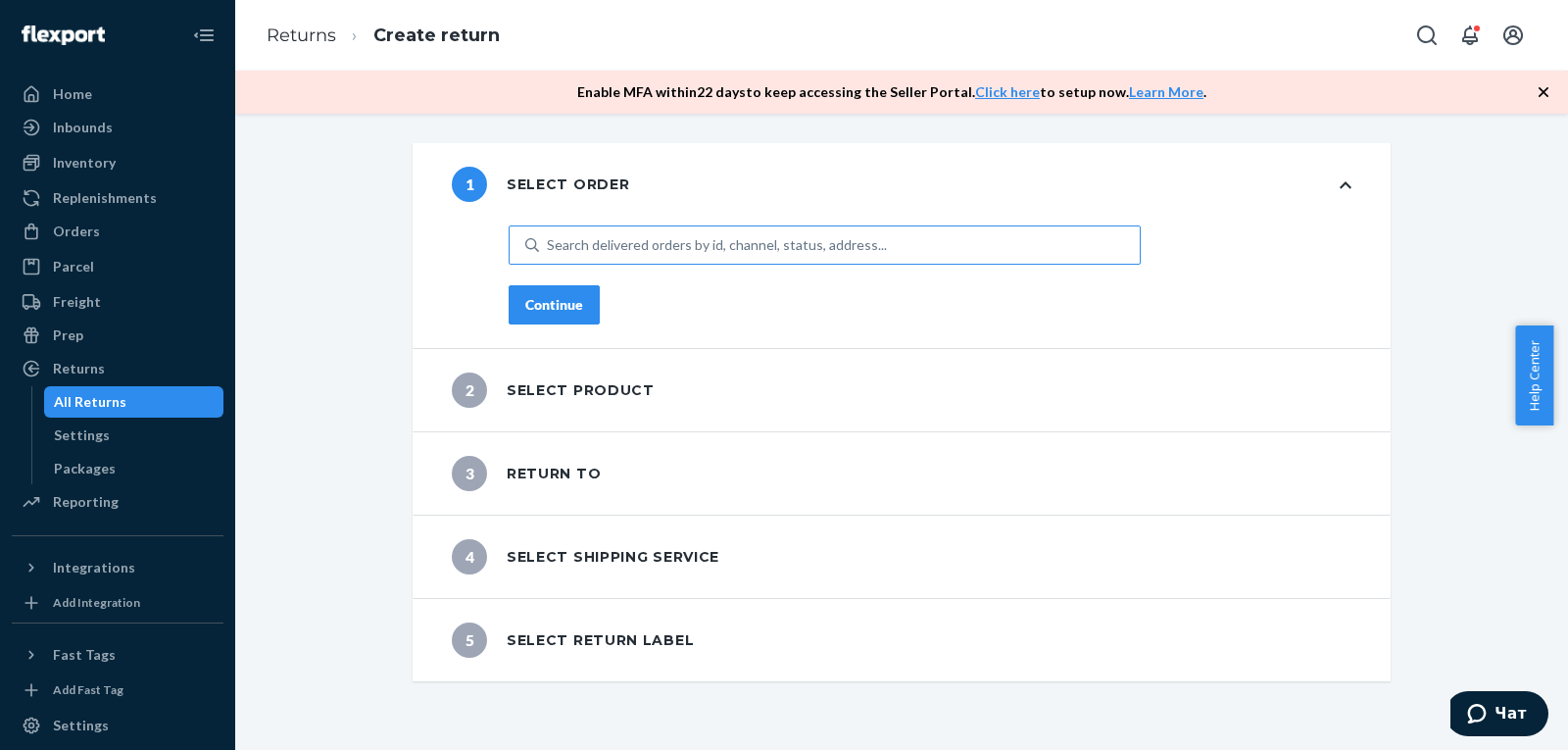
drag, startPoint x: 670, startPoint y: 265, endPoint x: 665, endPoint y: 255, distance: 11.2
click at [670, 263] on div "Search delivered orders by id, channel, status, address..." at bounding box center [824, 248] width 632 height 44
click at [678, 258] on div "Search delivered orders by id, channel, status, address..." at bounding box center [840, 245] width 601 height 35
click at [549, 255] on input "Search delivered orders by id, channel, status, address..." at bounding box center [548, 245] width 2 height 20
paste input "#485971MIRA"
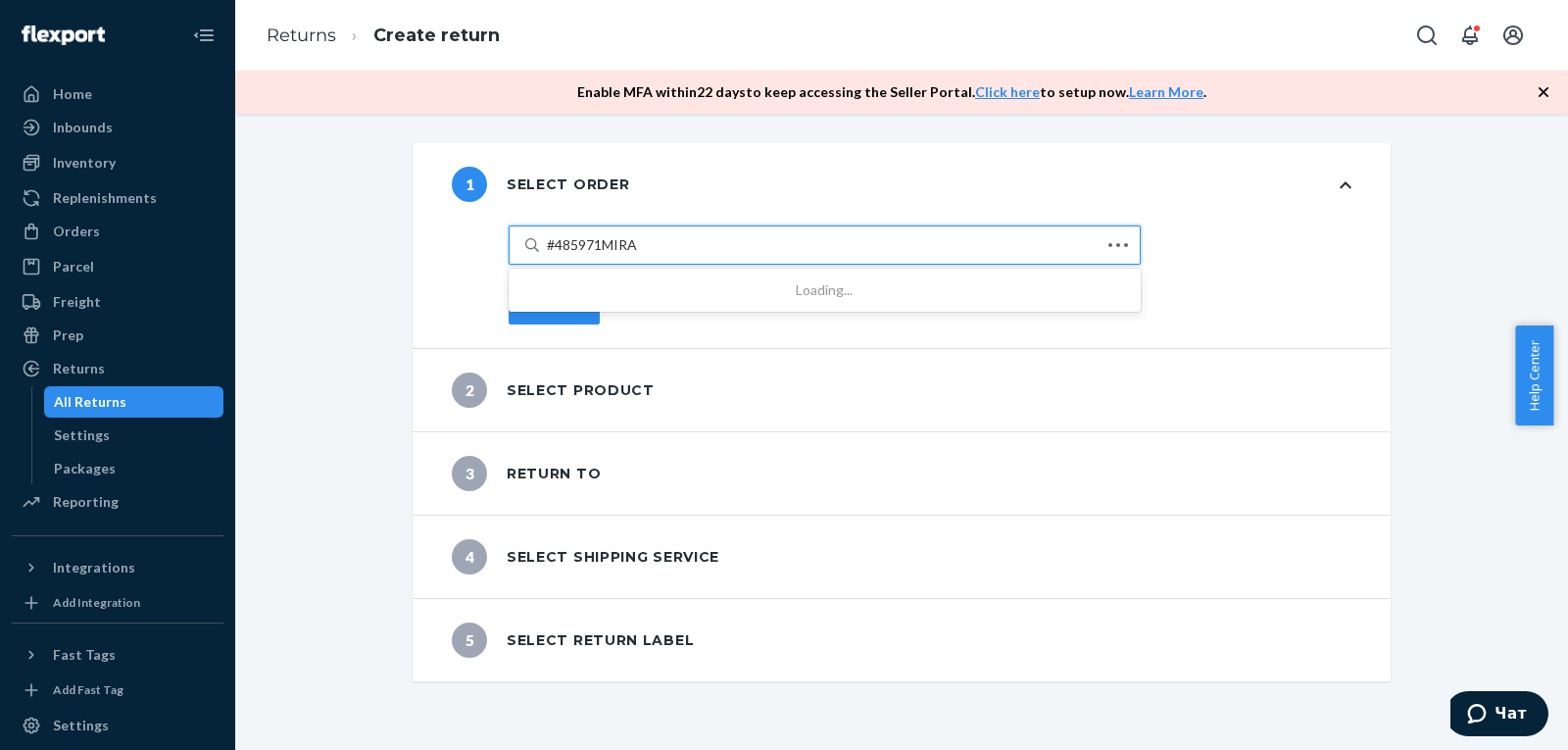
type input "#485971MIRA"
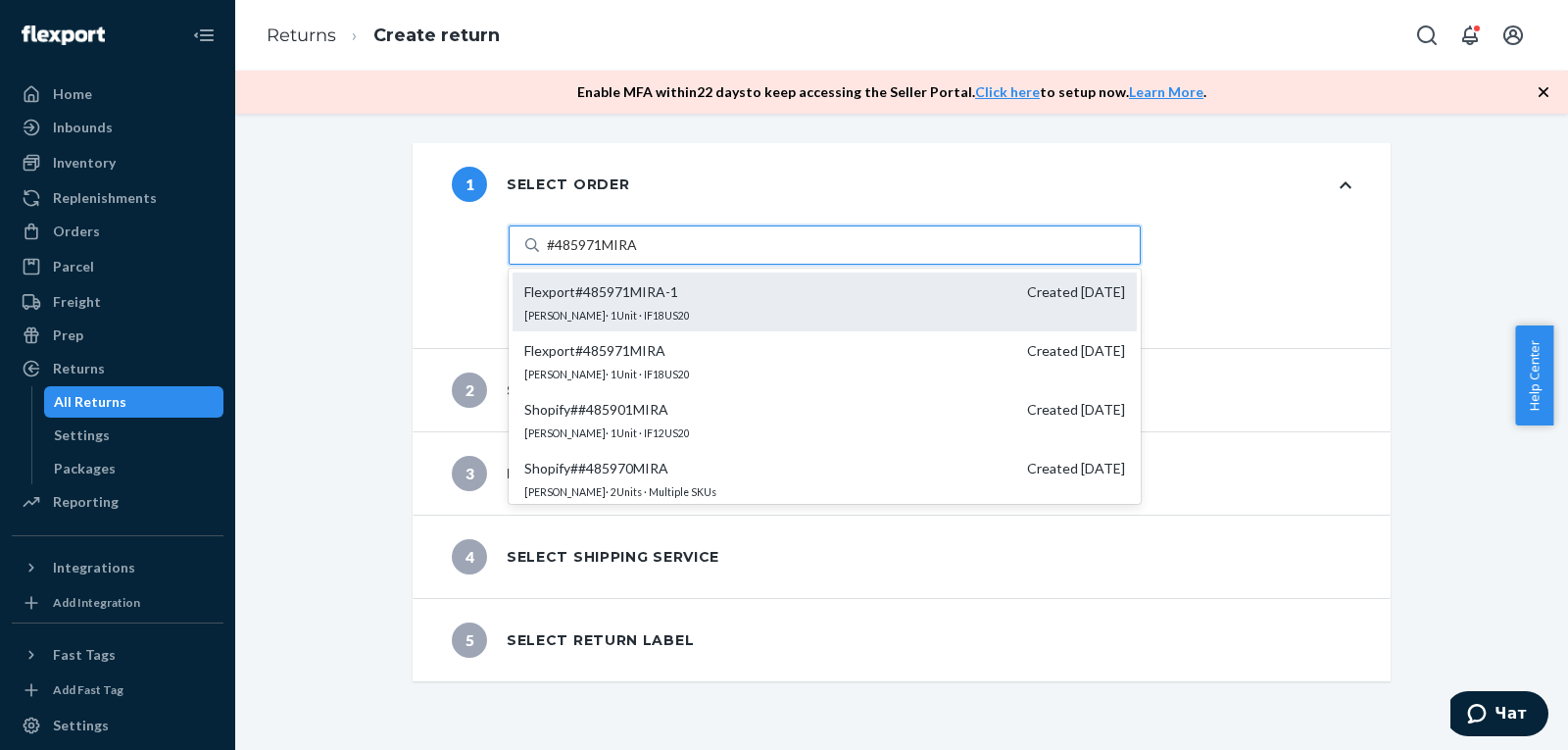
click at [705, 289] on span "Flexport # 485971MIRA-1 Created [DATE]" at bounding box center [825, 292] width 601 height 20
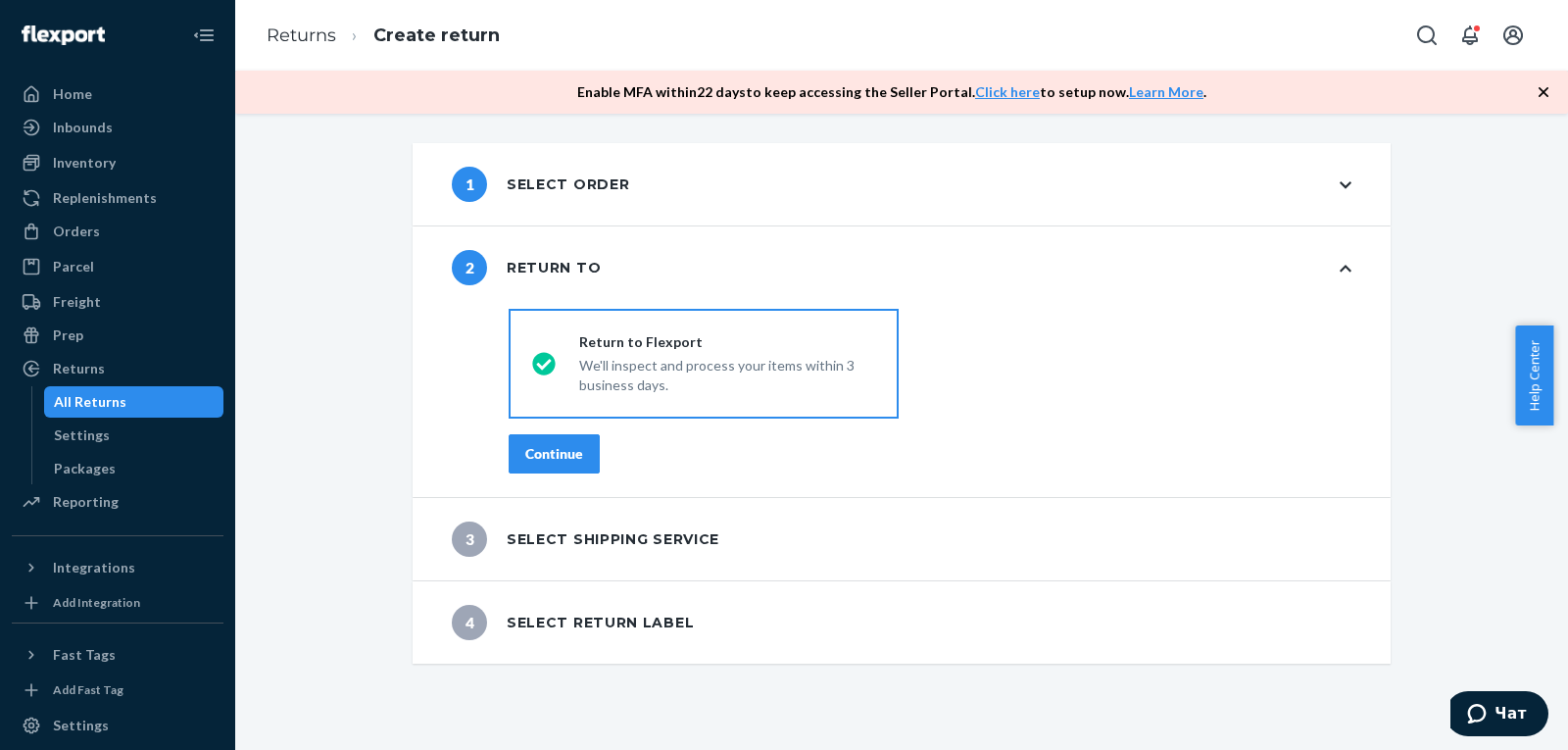
click at [535, 344] on label "Return to Flexport We'll inspect and process your items within 3 business days." at bounding box center [703, 363] width 390 height 109
click at [535, 358] on input "Return to Flexport We'll inspect and process your items within 3 business days." at bounding box center [538, 364] width 13 height 13
drag, startPoint x: 598, startPoint y: 445, endPoint x: 585, endPoint y: 448, distance: 13.3
click at [599, 441] on div "Continue" at bounding box center [929, 453] width 843 height 39
click at [571, 454] on div "Continue" at bounding box center [554, 454] width 58 height 20
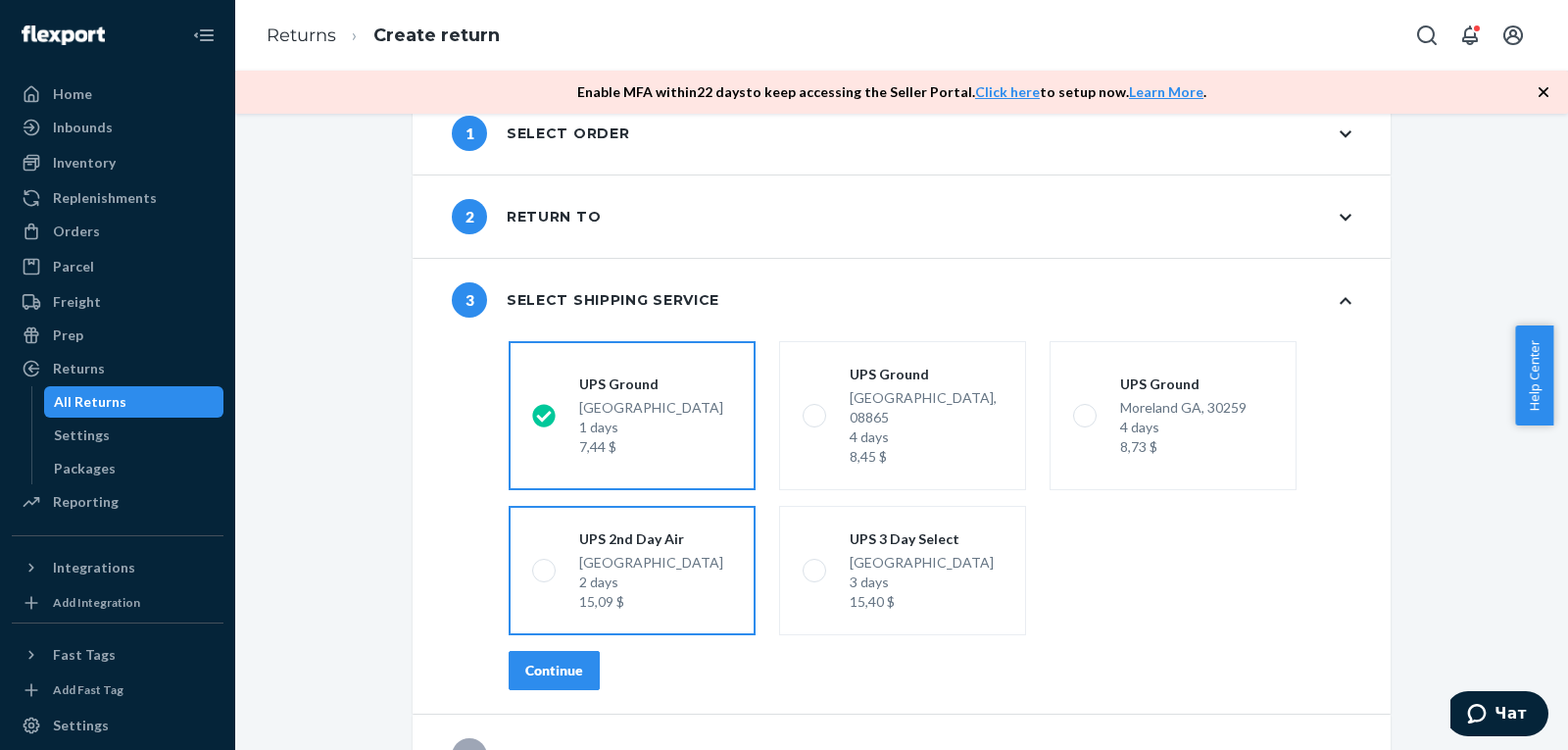
scroll to position [79, 0]
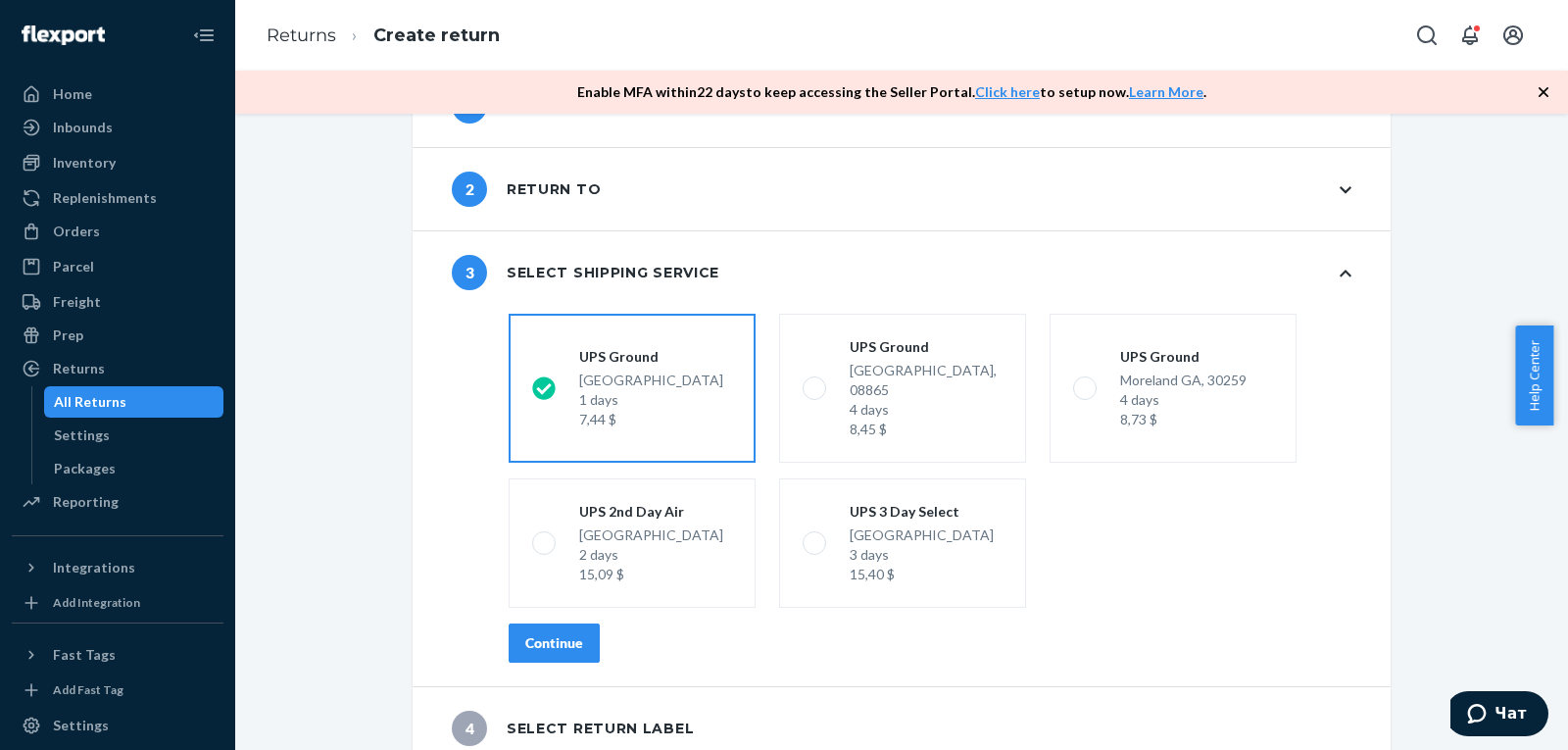
click at [560, 633] on div "Continue" at bounding box center [554, 643] width 58 height 20
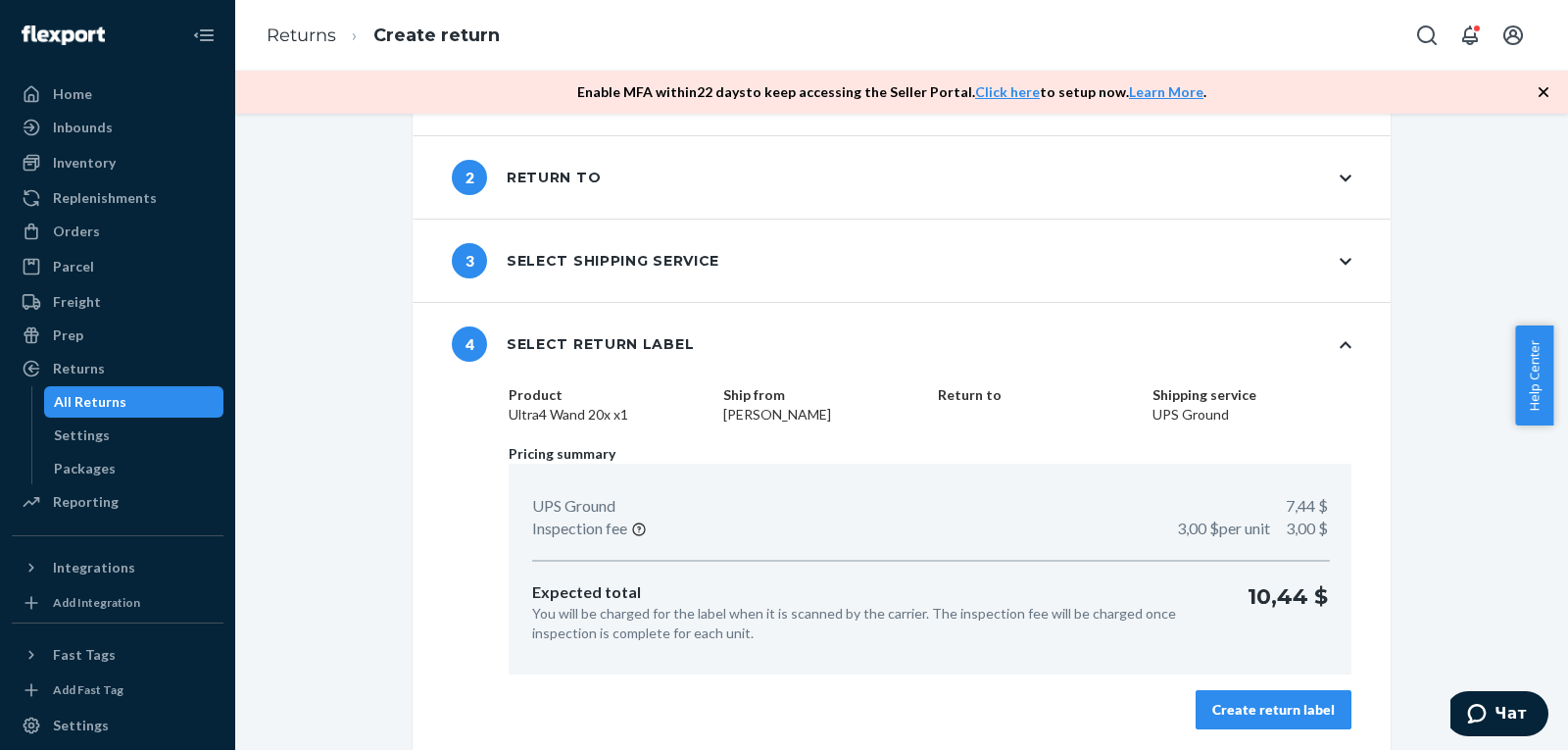
scroll to position [94, 0]
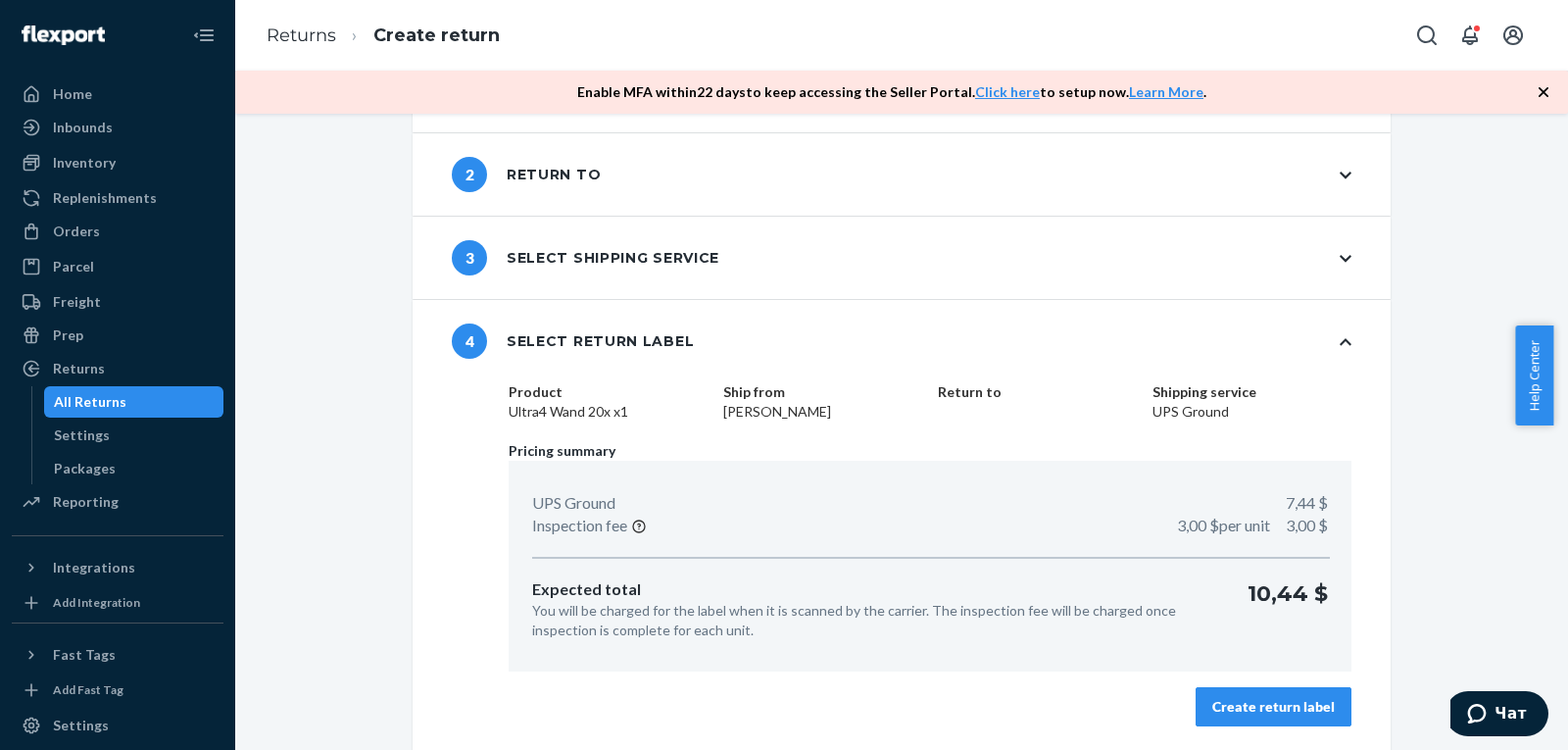
click at [1270, 715] on div "Create return label" at bounding box center [1274, 706] width 122 height 20
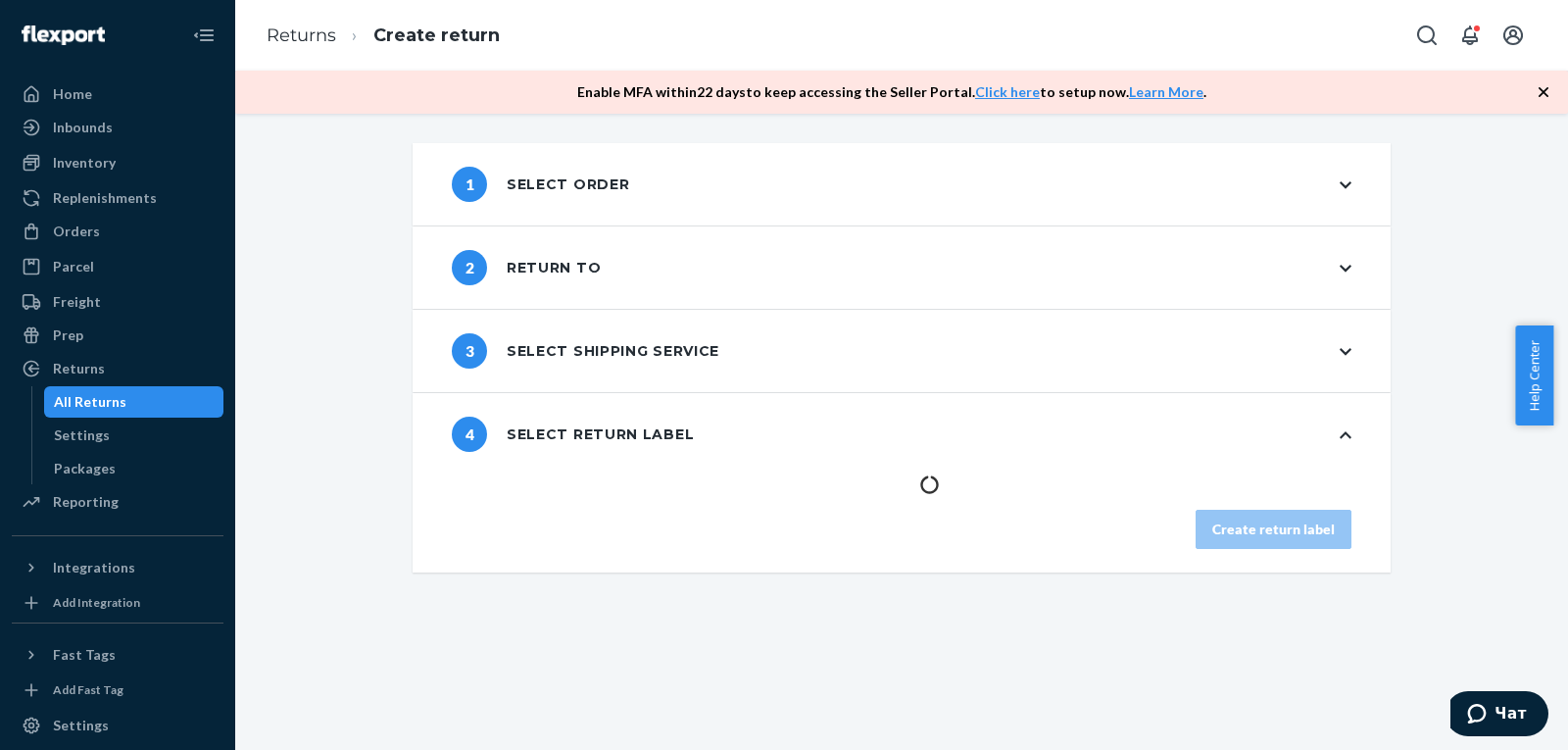
scroll to position [0, 0]
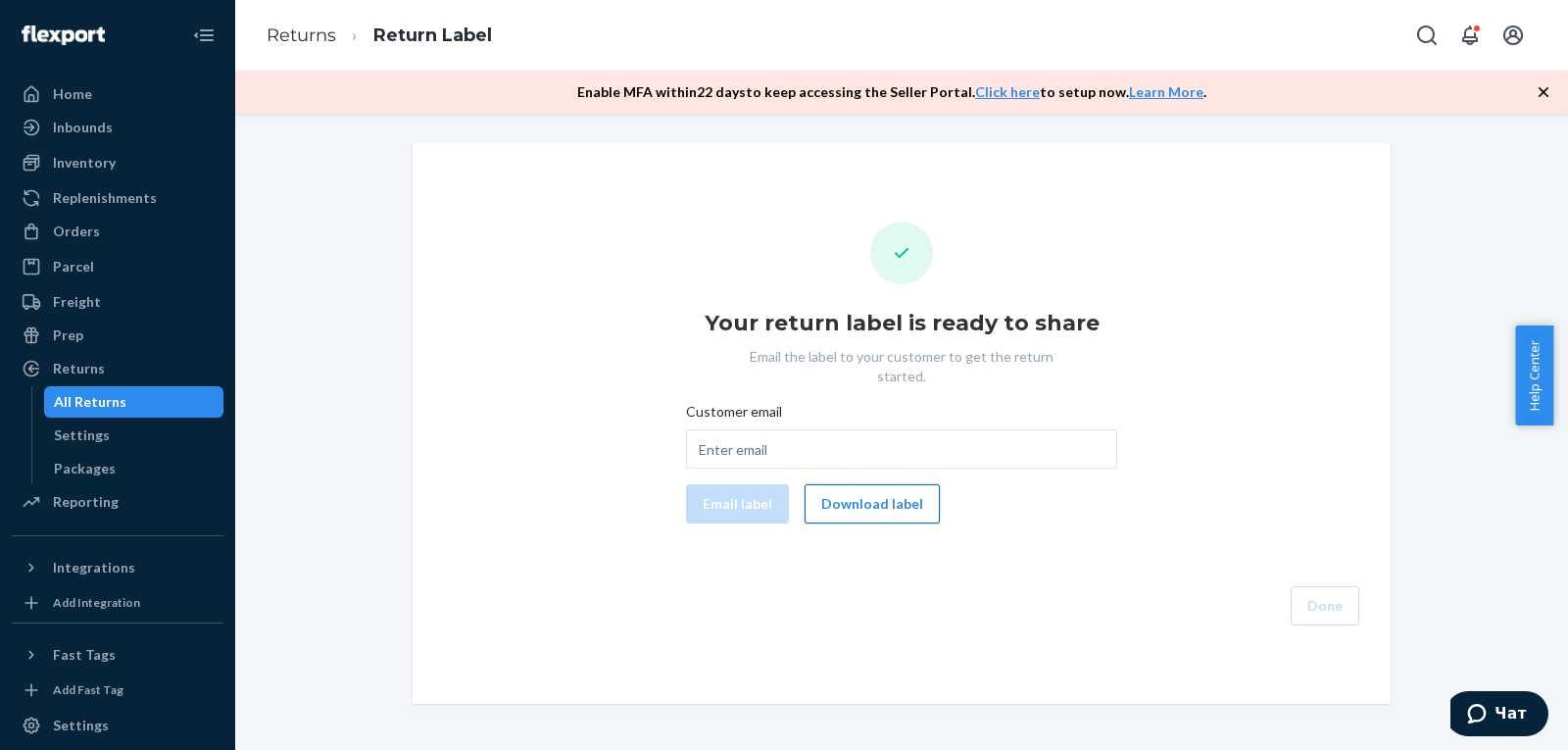
click at [830, 487] on button "Download label" at bounding box center [873, 503] width 135 height 39
